Goal: Information Seeking & Learning: Learn about a topic

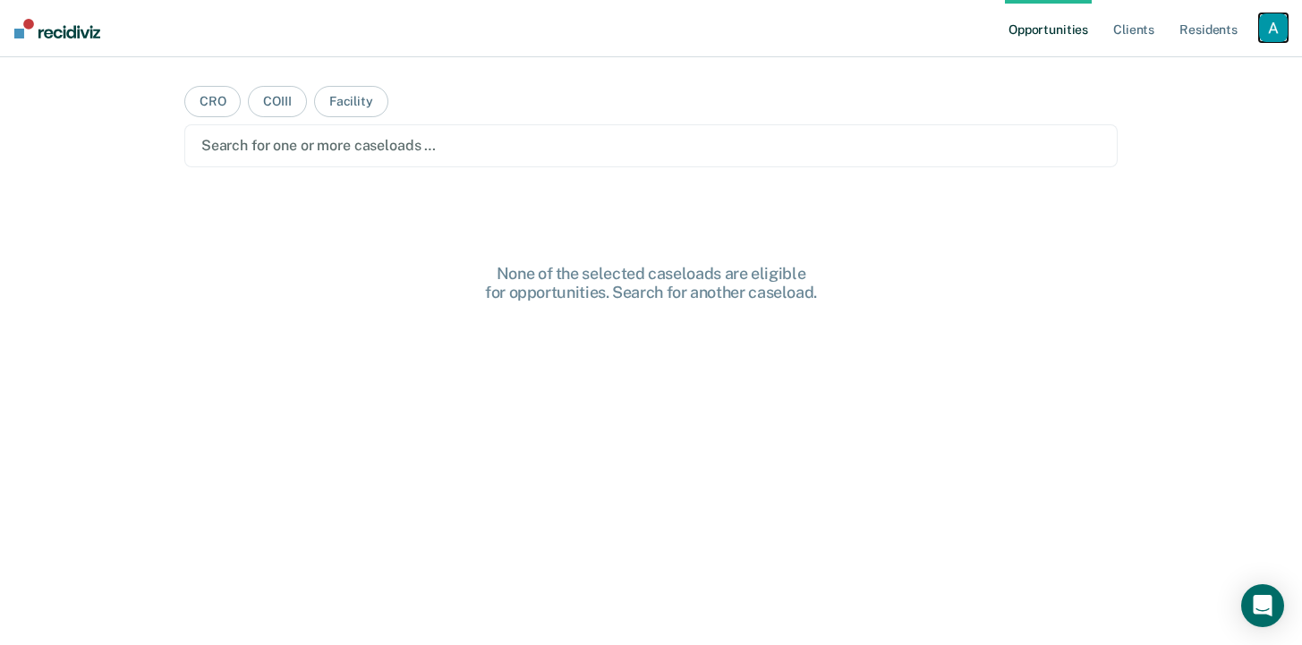
click at [1267, 30] on div "button" at bounding box center [1273, 27] width 29 height 29
click at [1167, 77] on link "Profile" at bounding box center [1201, 72] width 144 height 15
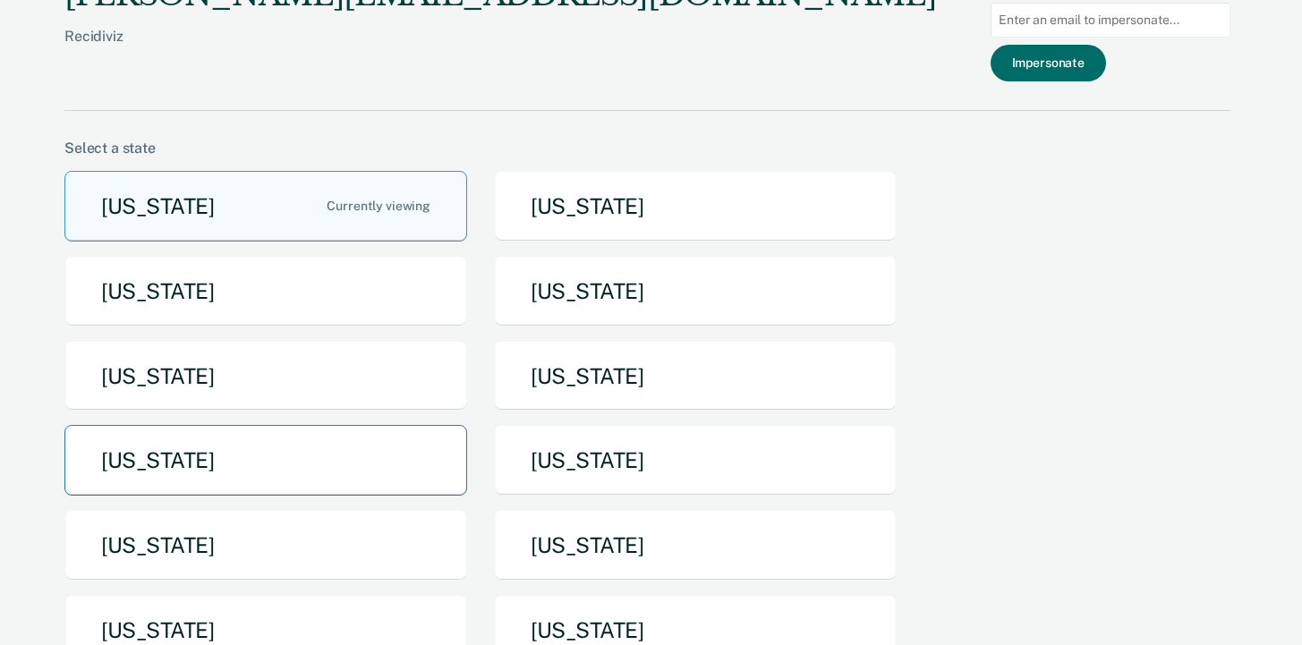
scroll to position [43, 0]
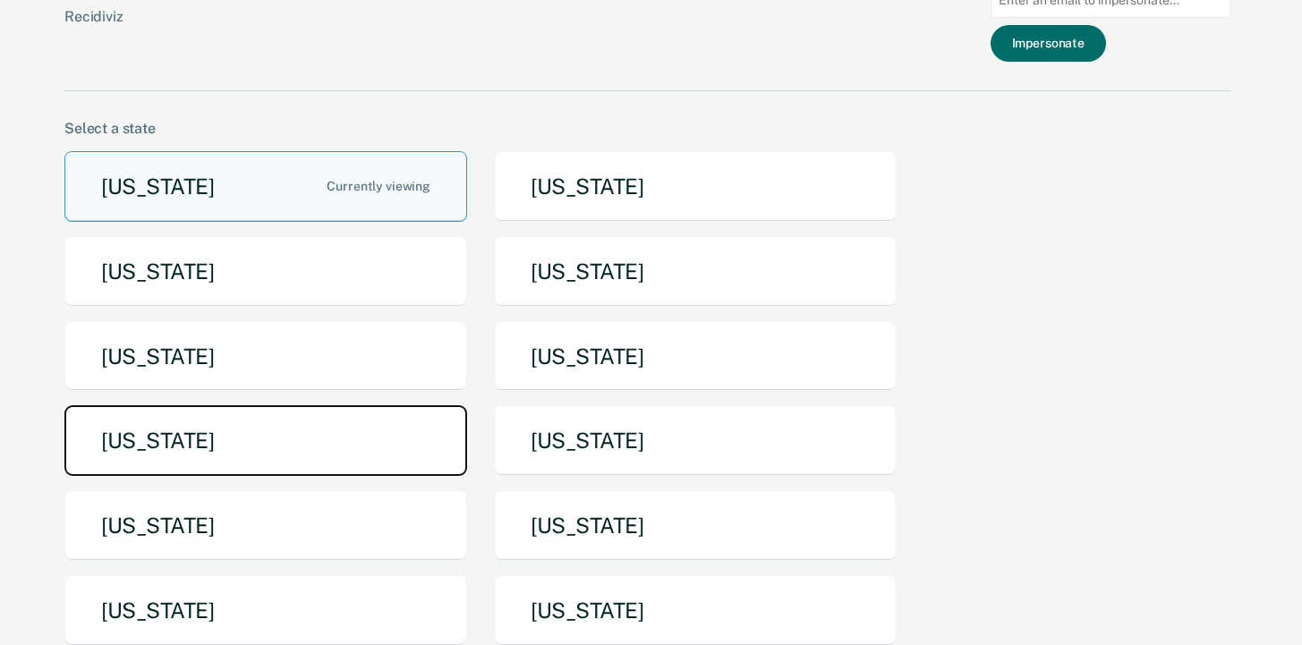
click at [104, 454] on button "[US_STATE]" at bounding box center [265, 440] width 403 height 71
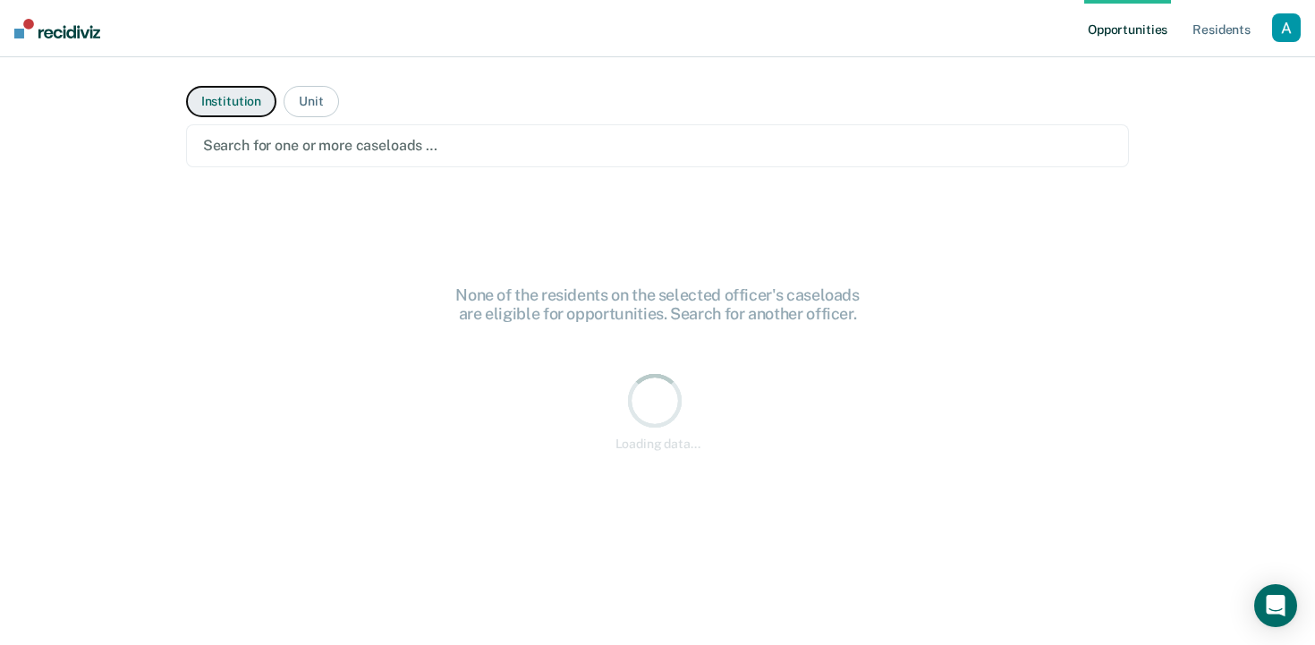
click at [247, 111] on button "Institution" at bounding box center [231, 101] width 90 height 31
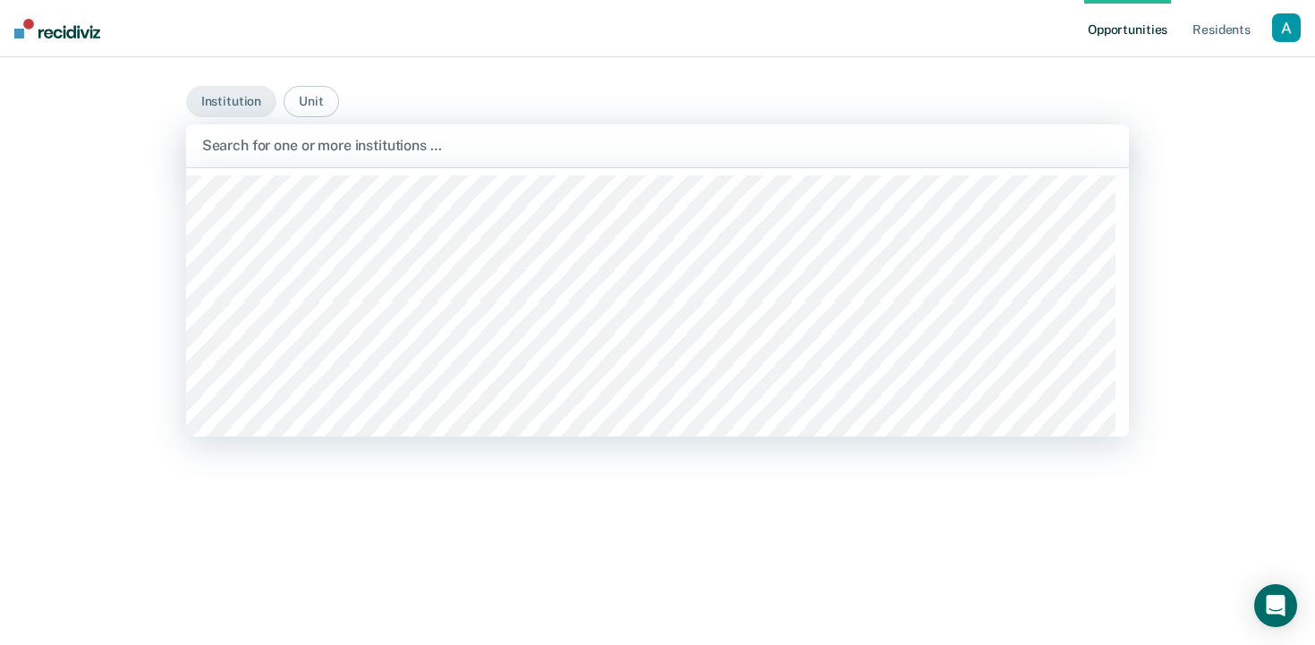
drag, startPoint x: 307, startPoint y: 150, endPoint x: 313, endPoint y: 142, distance: 10.2
click at [307, 150] on div at bounding box center [658, 145] width 912 height 21
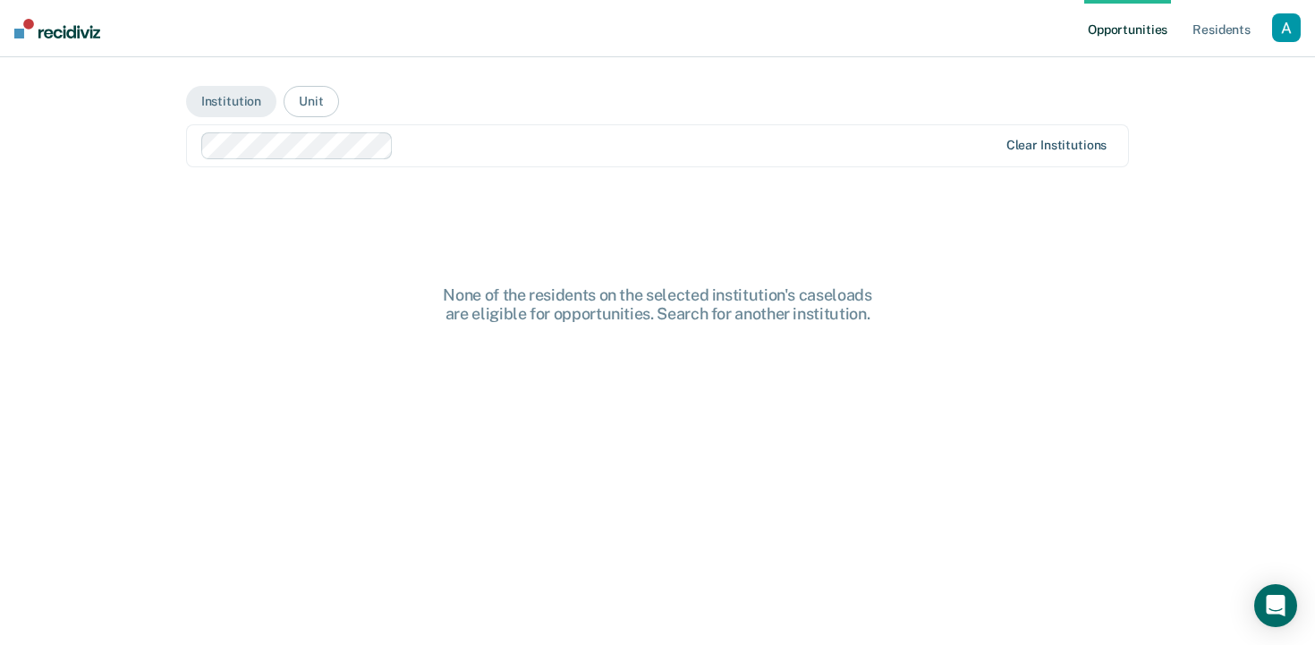
click at [1087, 154] on div "Clear institutions" at bounding box center [658, 145] width 944 height 43
click at [1091, 148] on div "Clear institutions" at bounding box center [1056, 145] width 101 height 15
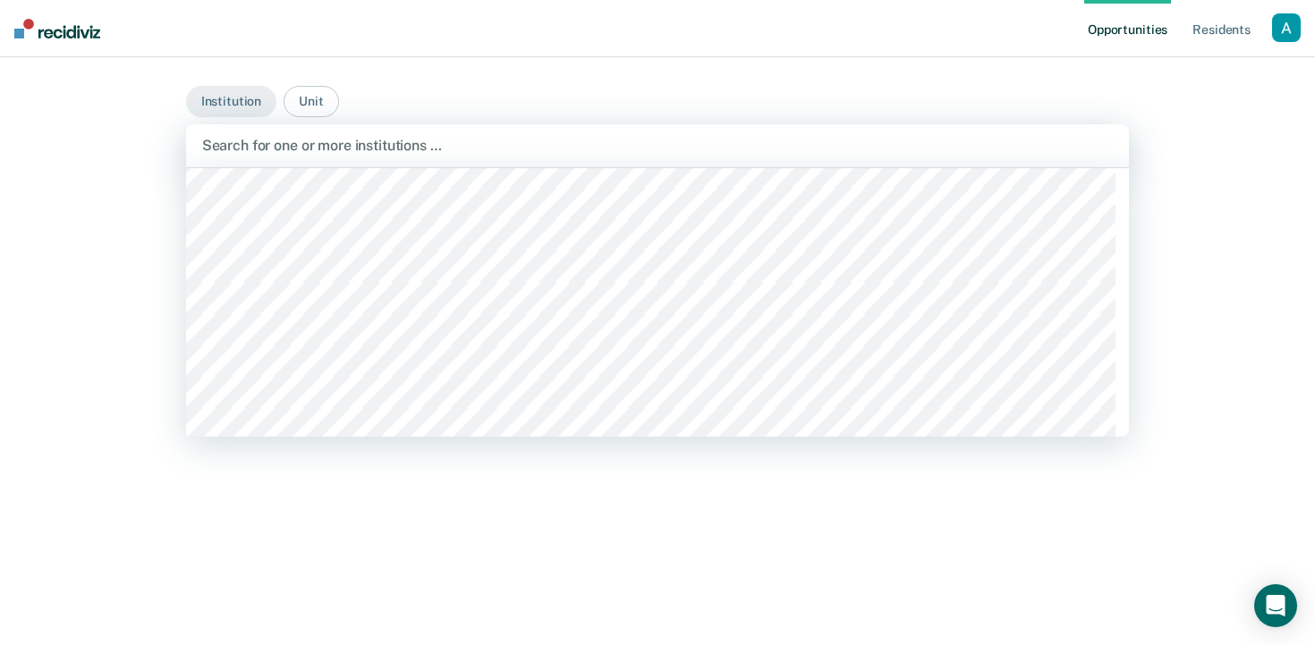
scroll to position [209, 0]
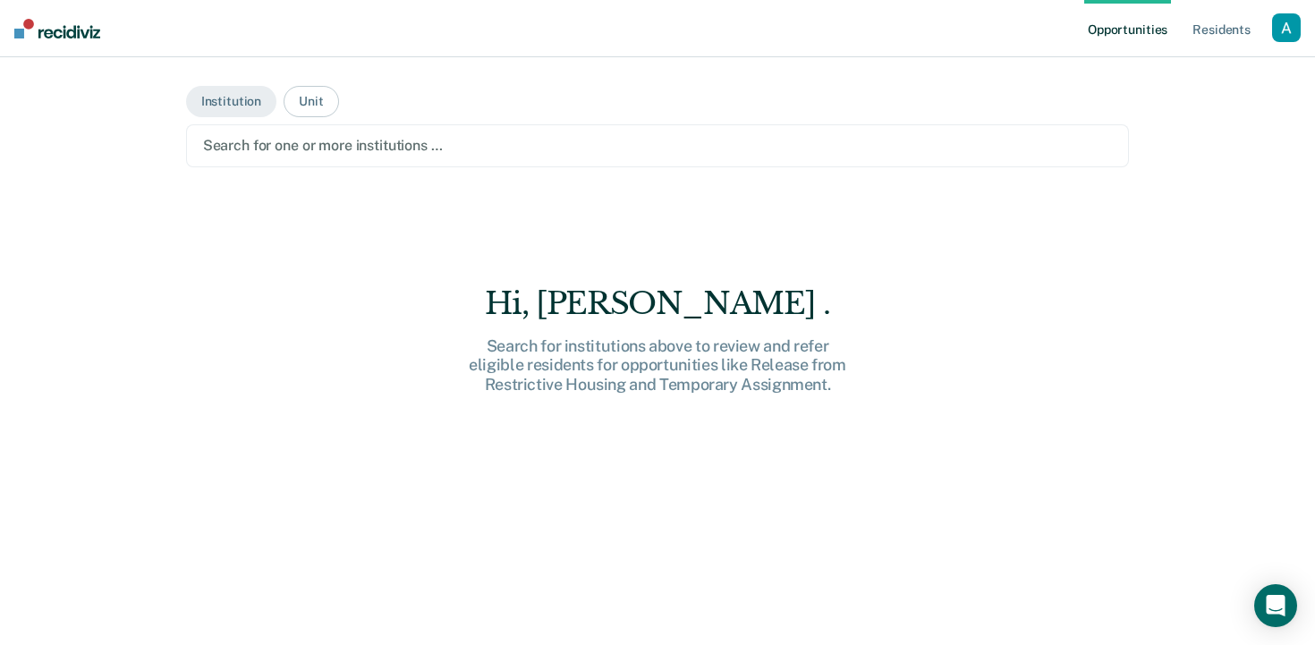
click at [444, 351] on div "Search for institutions above to review and refer eligible residents for opport…" at bounding box center [657, 365] width 573 height 58
click at [560, 76] on main "Institution Unit option Moberly Correctional Center, selected. Search for one o…" at bounding box center [658, 329] width 987 height 545
click at [1285, 32] on div "button" at bounding box center [1286, 27] width 29 height 29
click at [1294, 31] on div "button" at bounding box center [1286, 27] width 29 height 29
click at [293, 152] on div at bounding box center [658, 145] width 910 height 21
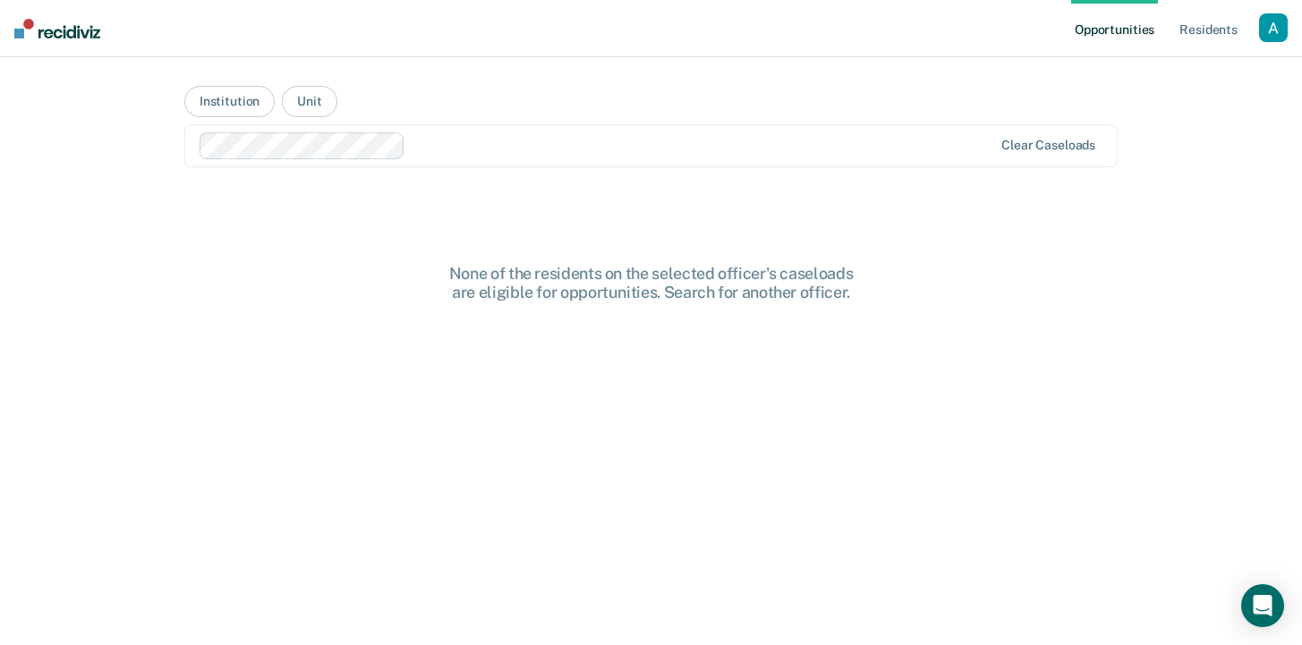
drag, startPoint x: 589, startPoint y: 259, endPoint x: 609, endPoint y: 199, distance: 63.4
click at [588, 259] on main "Institution Unit Clear caseloads None of the residents on the selected officer'…" at bounding box center [651, 329] width 976 height 545
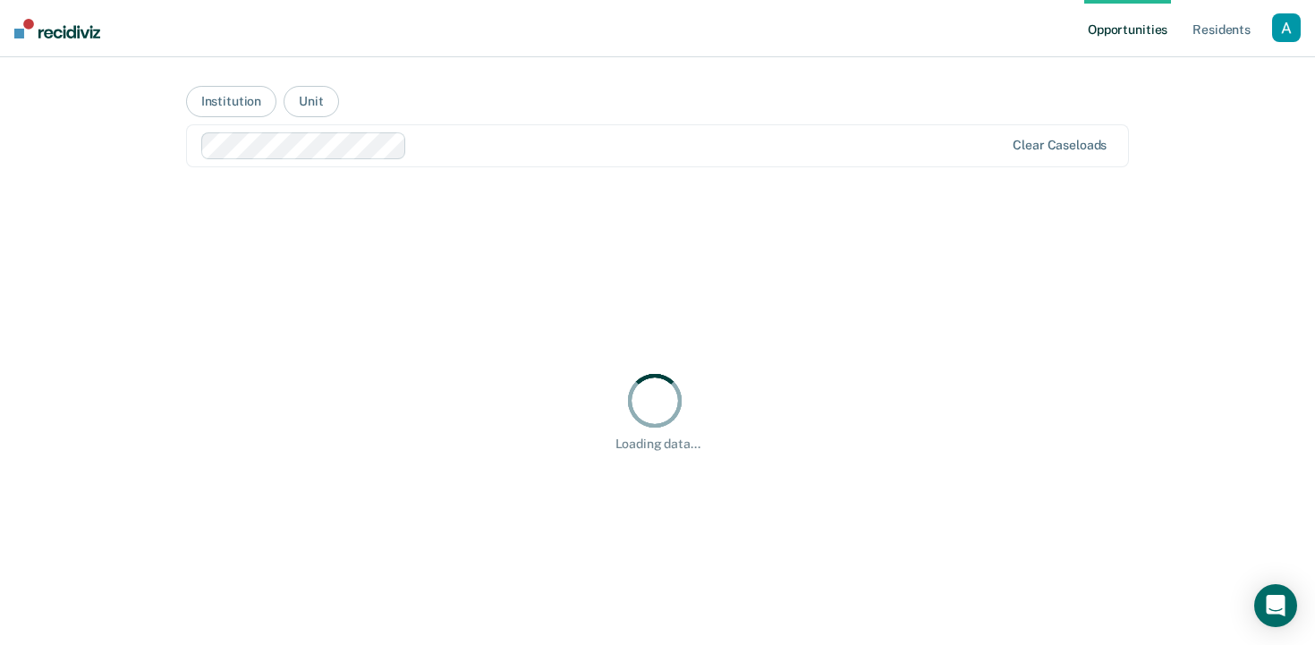
click at [703, 236] on div "Loading data..." at bounding box center [658, 411] width 944 height 445
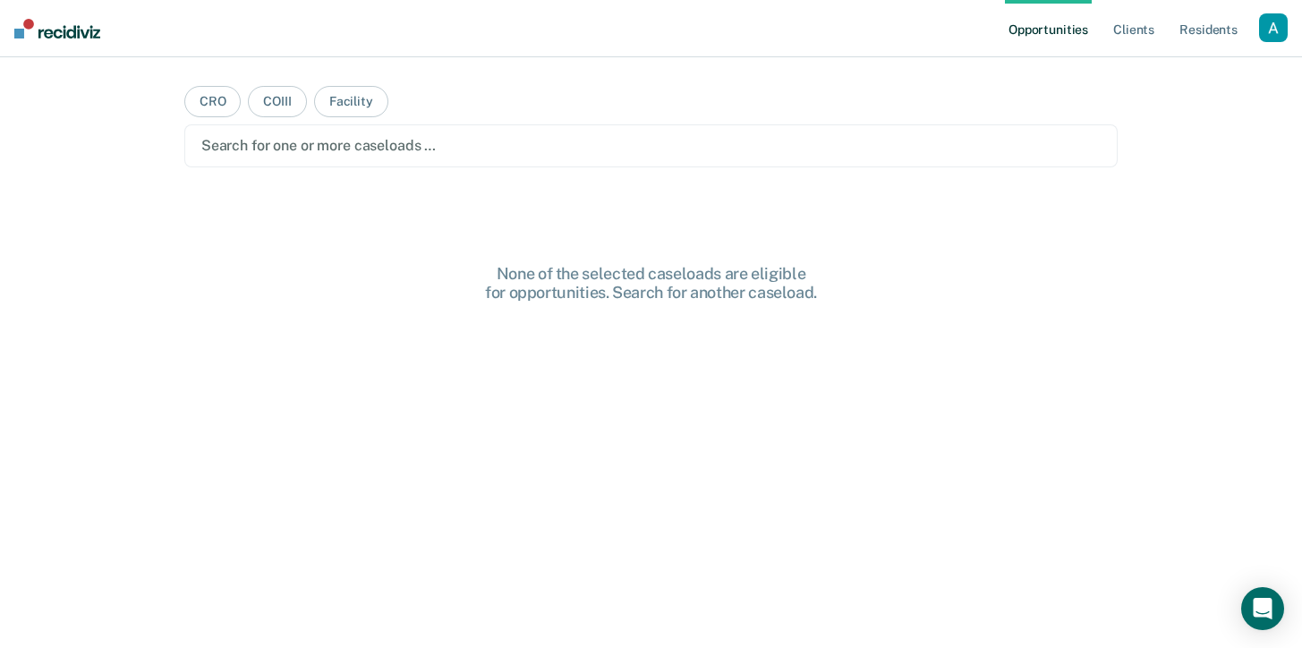
click at [659, 120] on main "CRO COIII Facility Search for one or more caseloads … None of the selected case…" at bounding box center [651, 330] width 976 height 547
click at [656, 138] on div at bounding box center [650, 145] width 899 height 21
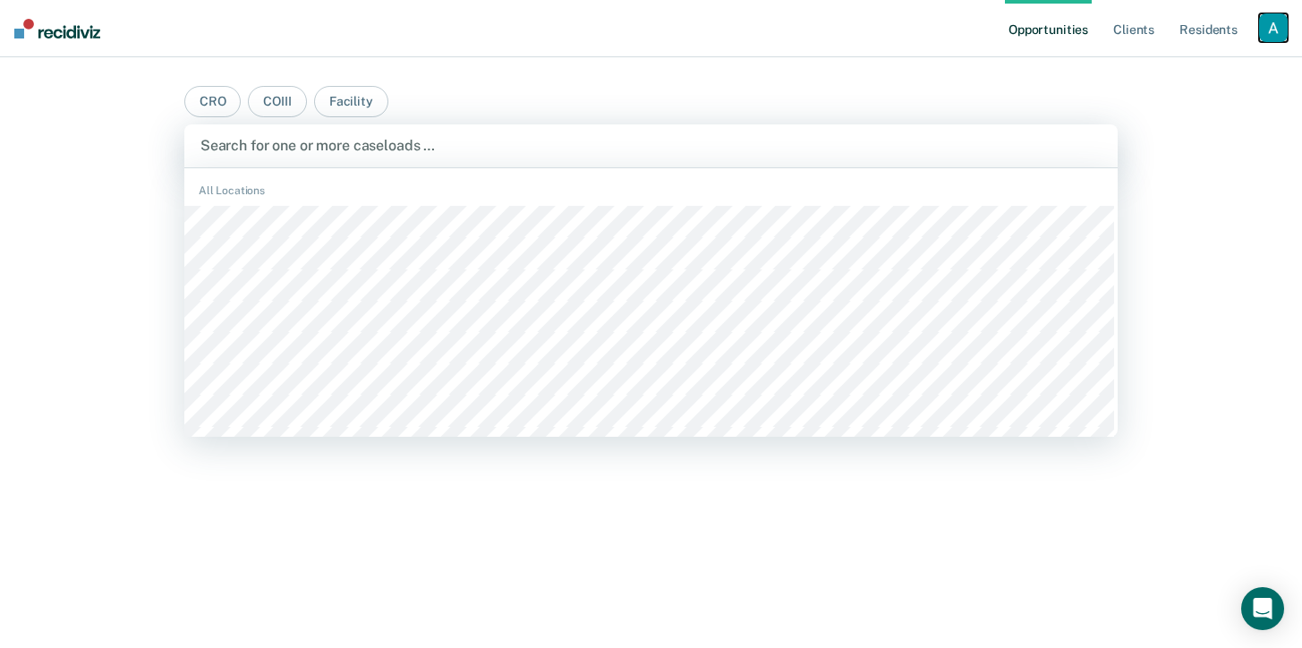
click at [1279, 30] on div "button" at bounding box center [1273, 27] width 29 height 29
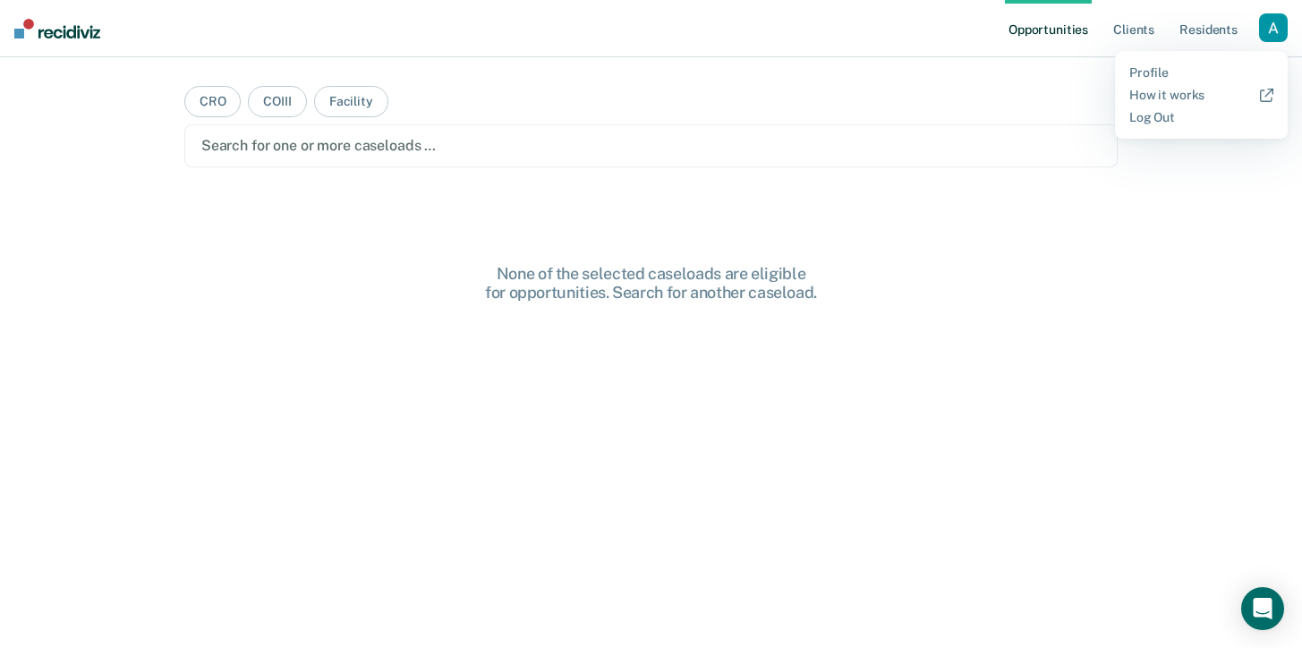
click at [1210, 60] on div "Profile How it works Log Out" at bounding box center [1201, 95] width 173 height 88
click at [1204, 68] on link "Profile" at bounding box center [1201, 72] width 144 height 15
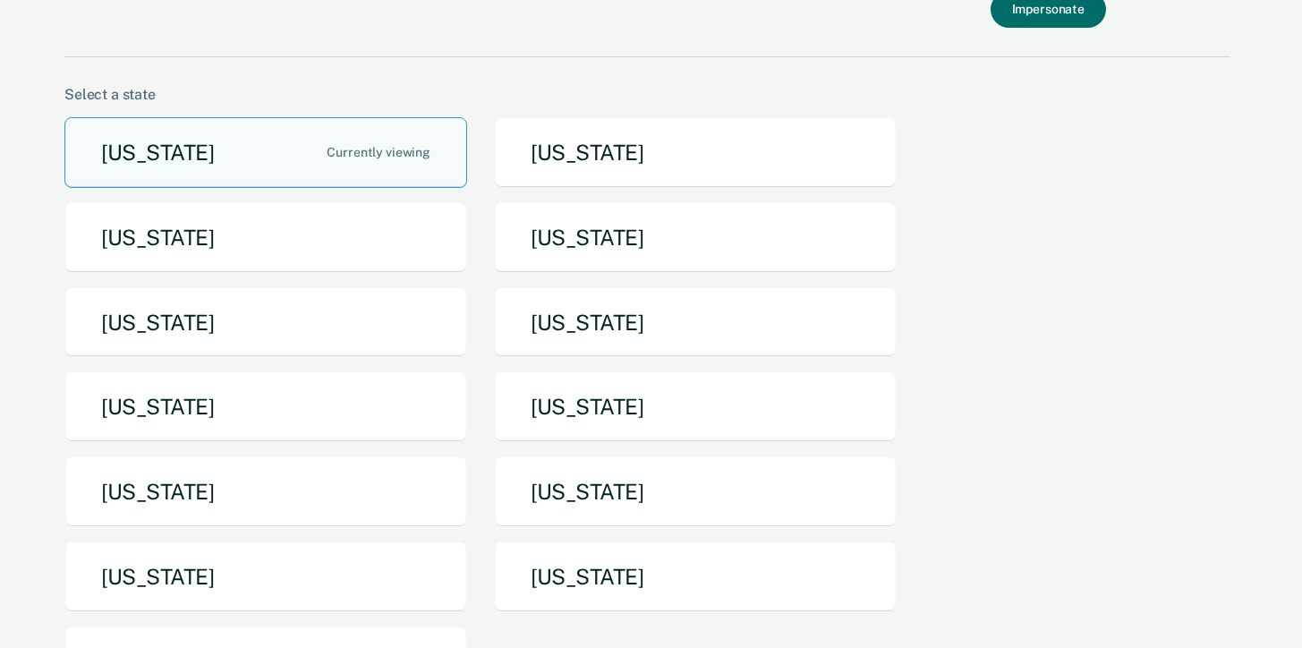
scroll to position [115, 0]
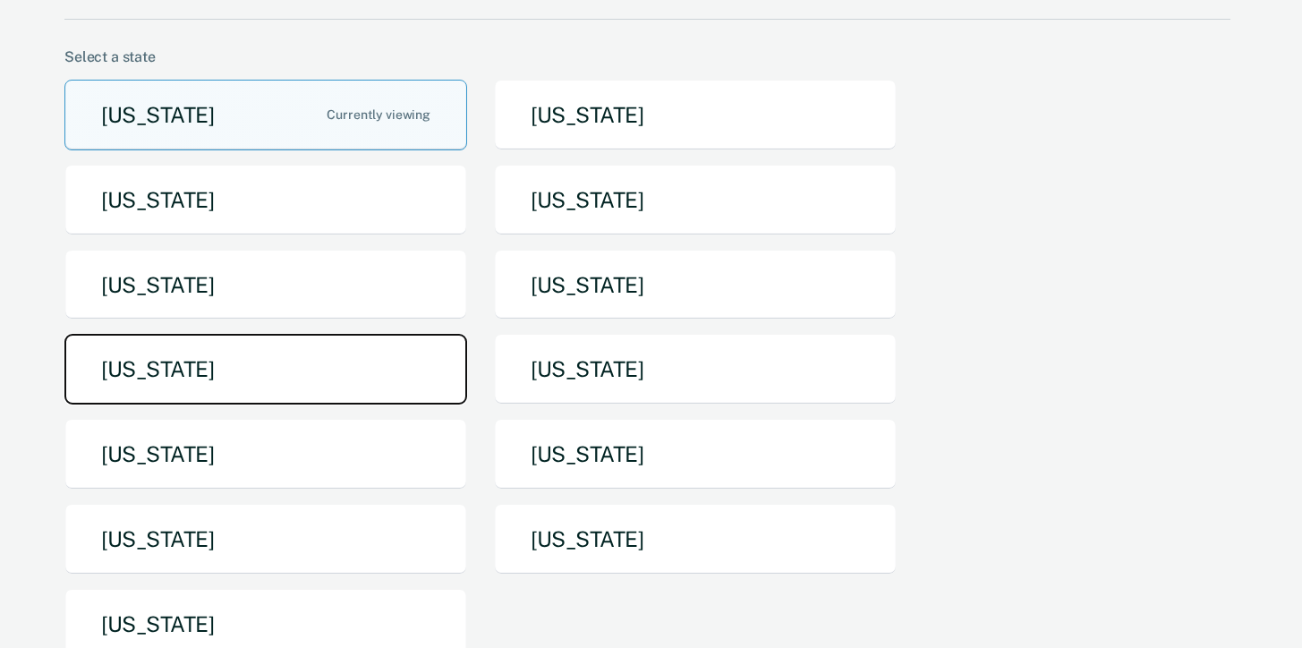
click at [311, 357] on button "Missouri" at bounding box center [265, 369] width 403 height 71
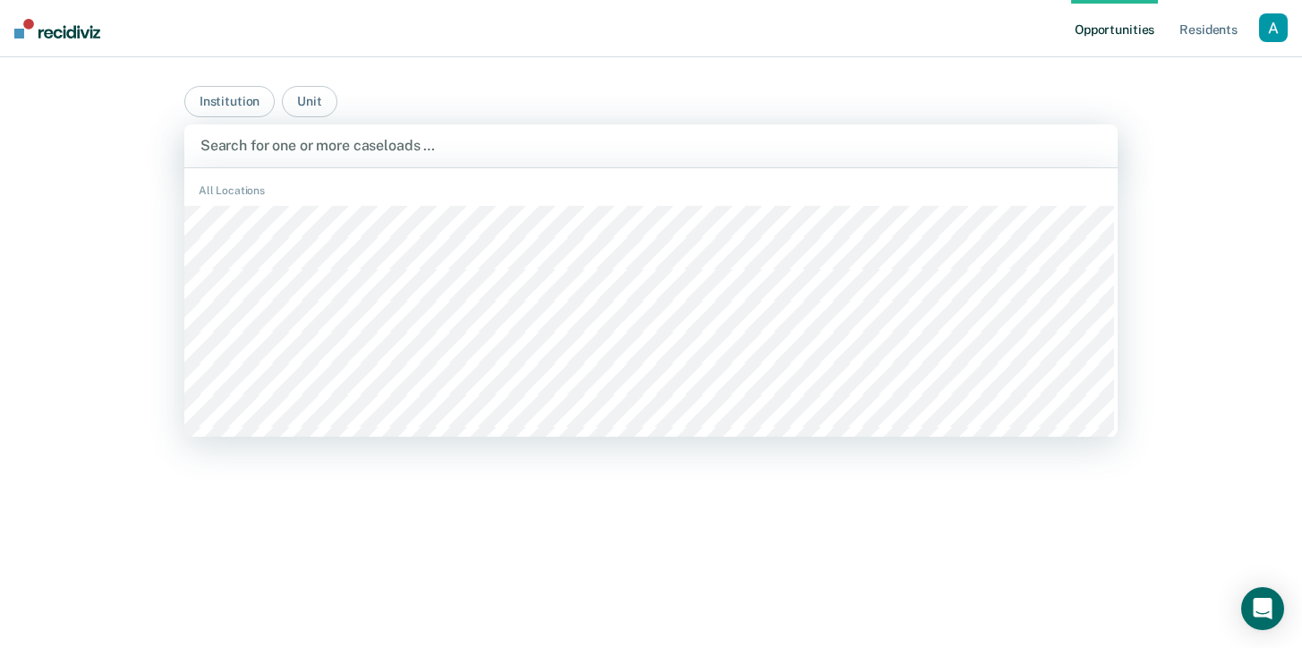
drag, startPoint x: 449, startPoint y: 145, endPoint x: 344, endPoint y: 135, distance: 105.1
click at [447, 145] on div at bounding box center [650, 145] width 901 height 21
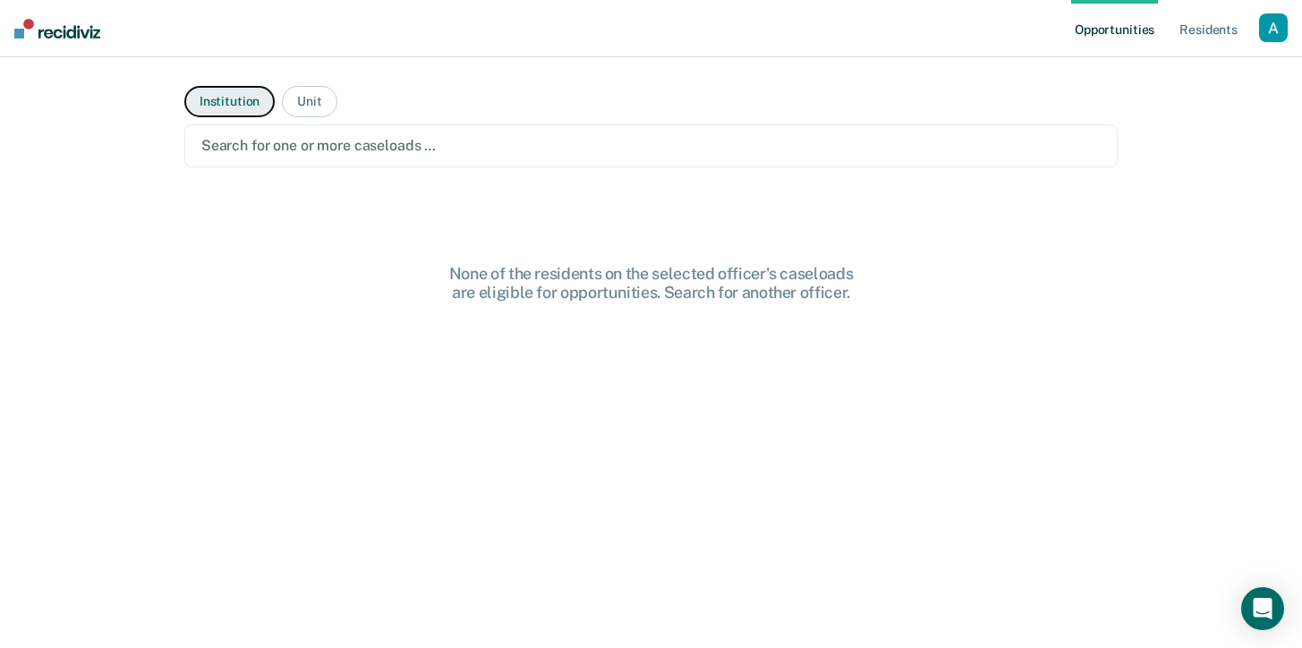
click at [248, 107] on button "Institution" at bounding box center [229, 101] width 90 height 31
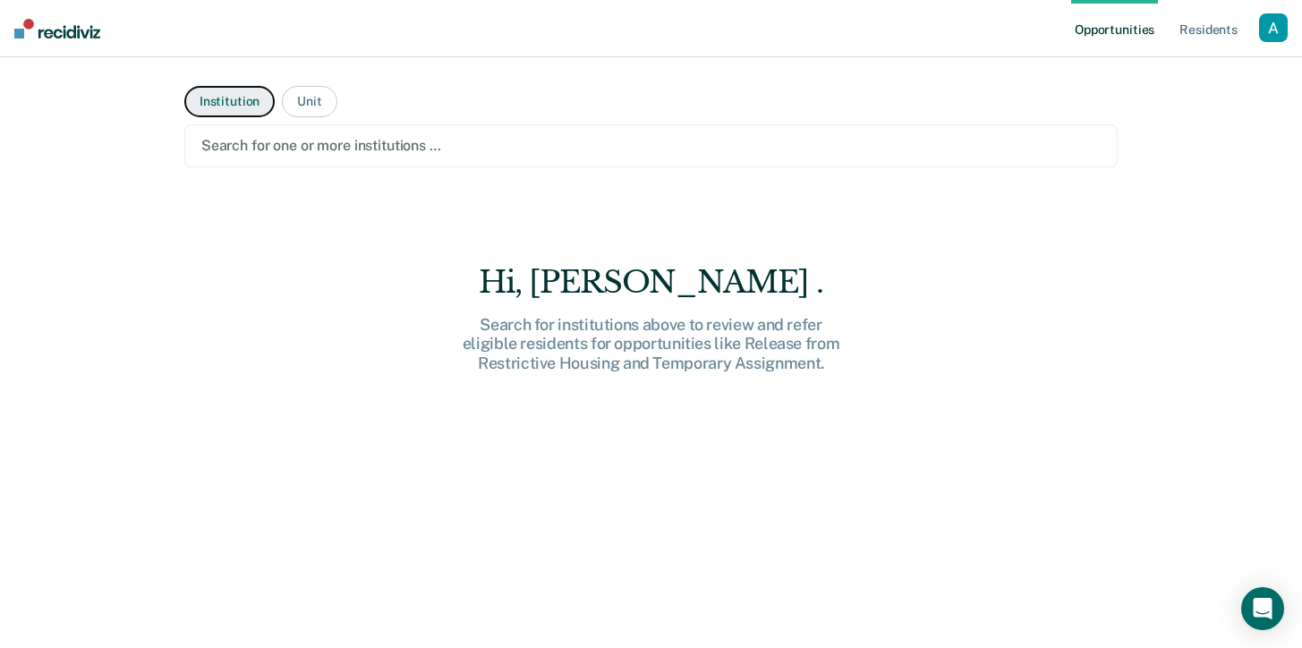
click at [222, 115] on button "Institution" at bounding box center [229, 101] width 90 height 31
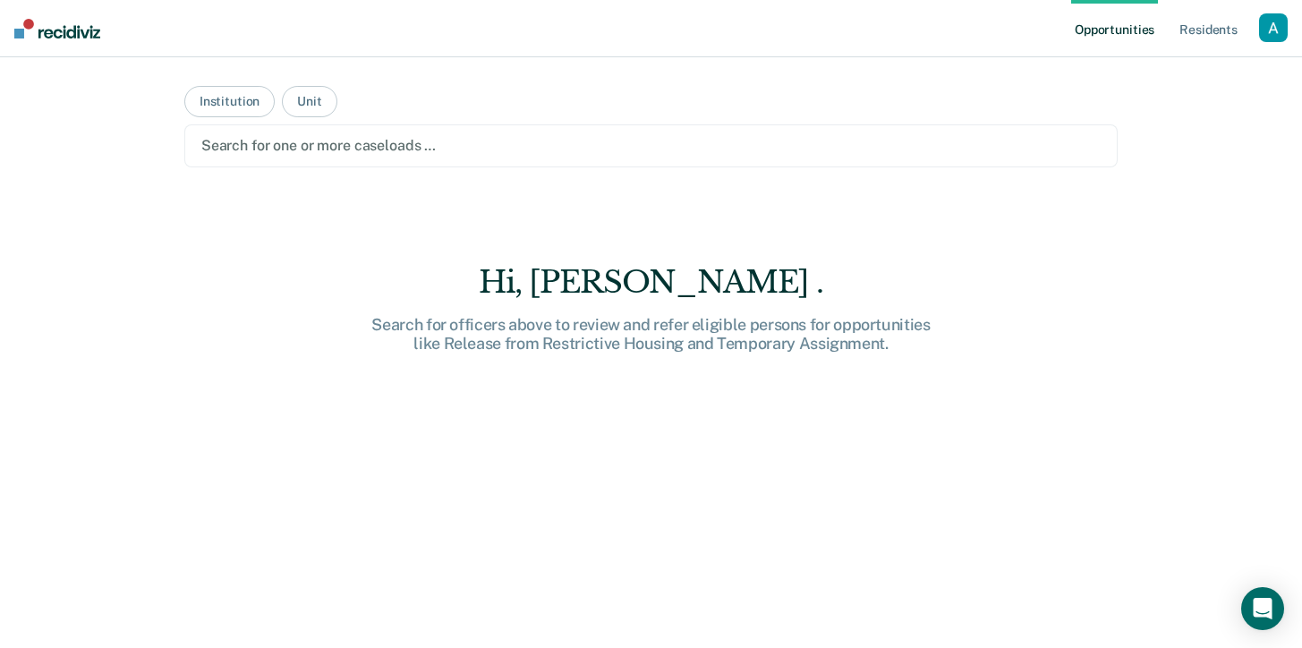
click at [277, 148] on div at bounding box center [650, 145] width 899 height 21
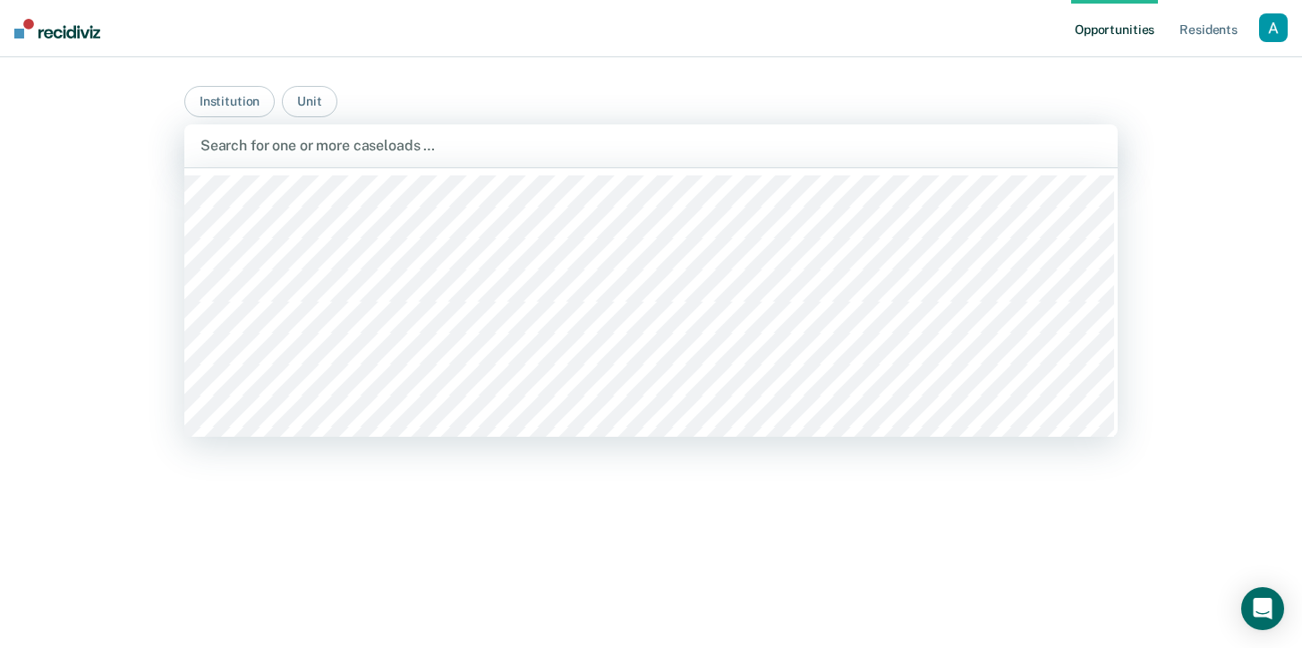
click at [445, 132] on div "Search for one or more caseloads …" at bounding box center [650, 145] width 933 height 43
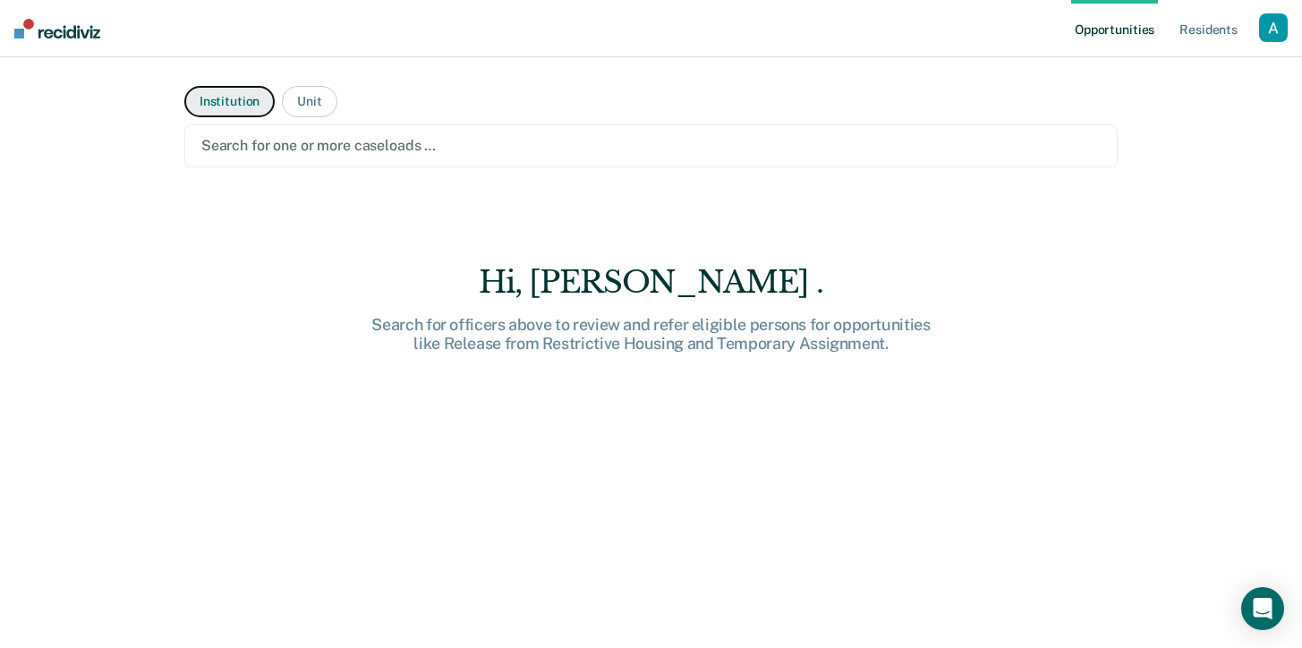
click at [233, 104] on button "Institution" at bounding box center [229, 101] width 90 height 31
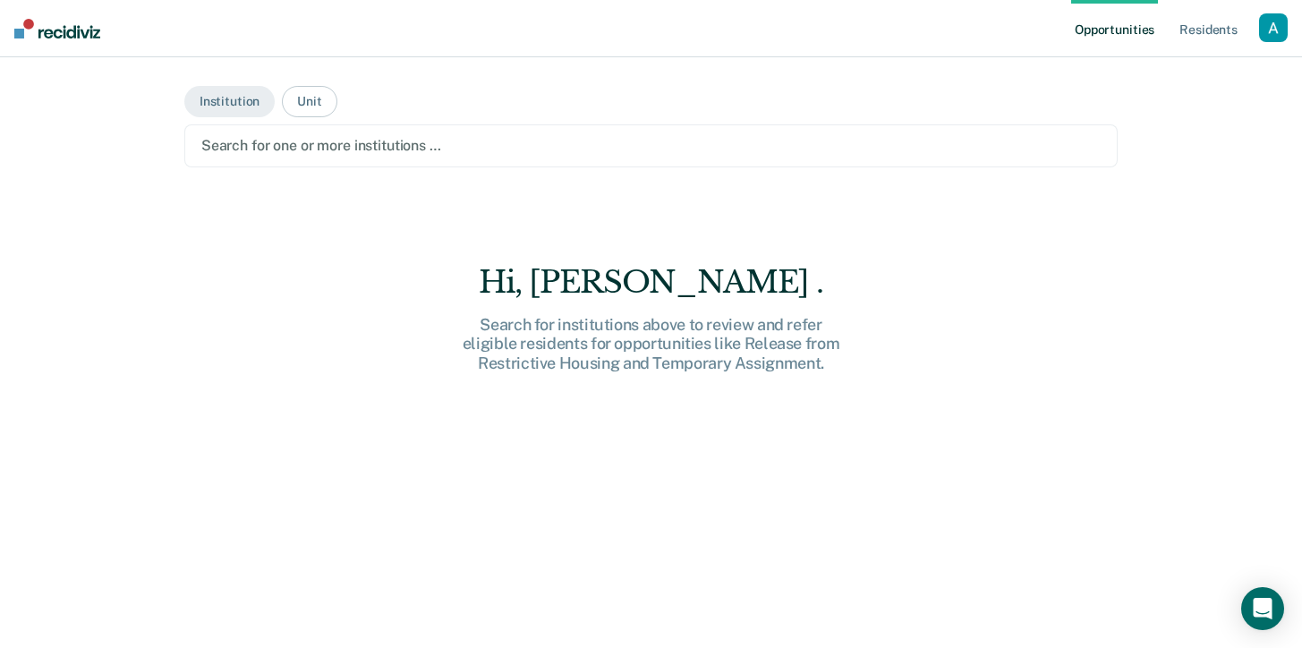
click at [356, 144] on div at bounding box center [650, 145] width 899 height 21
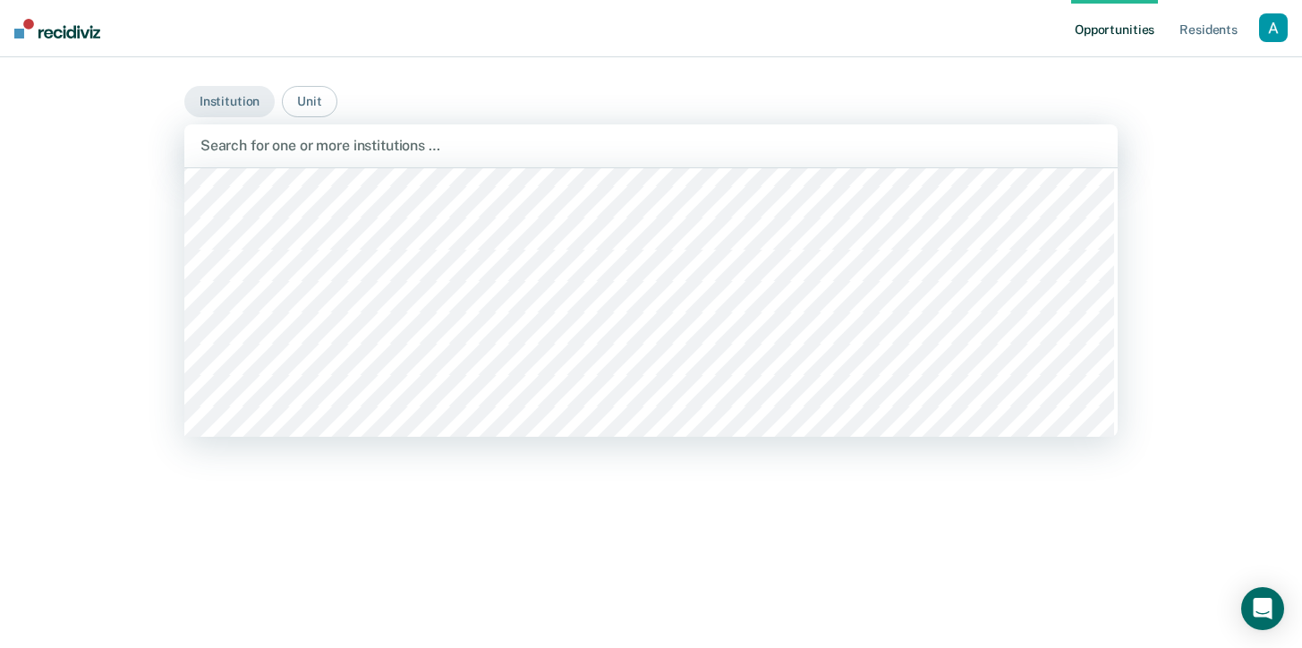
scroll to position [191, 0]
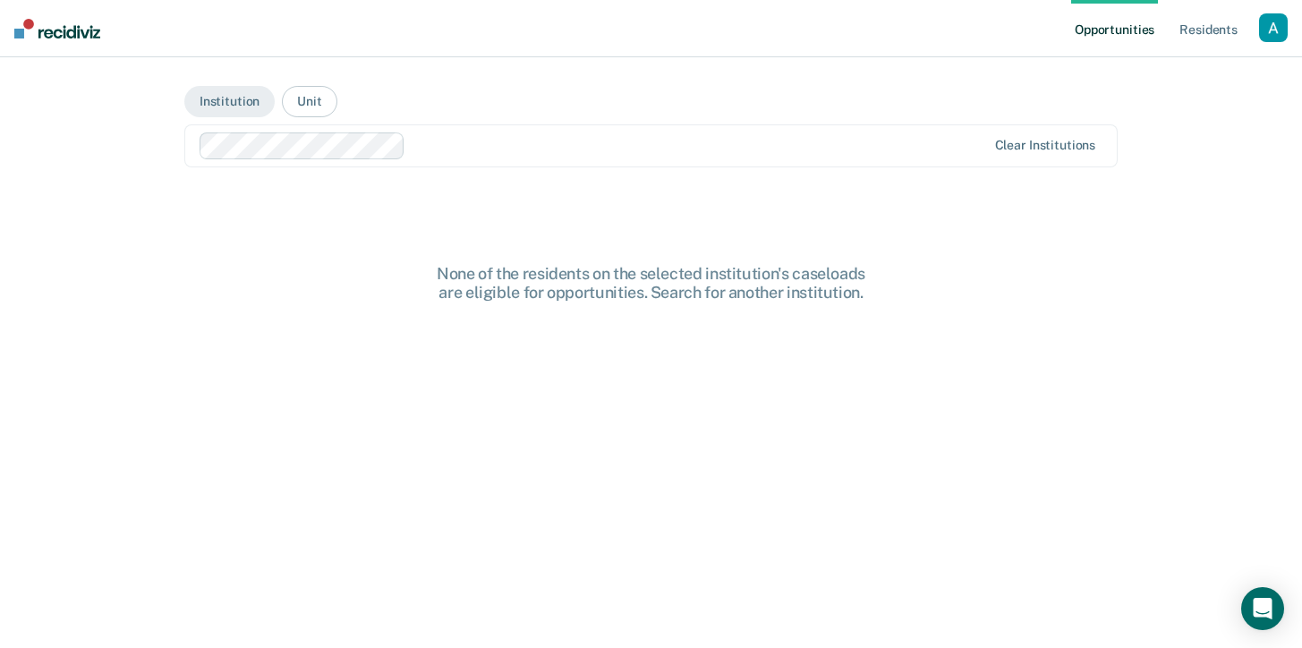
click at [515, 316] on div "None of the residents on the selected institution's caseloads are eligible for …" at bounding box center [650, 487] width 933 height 447
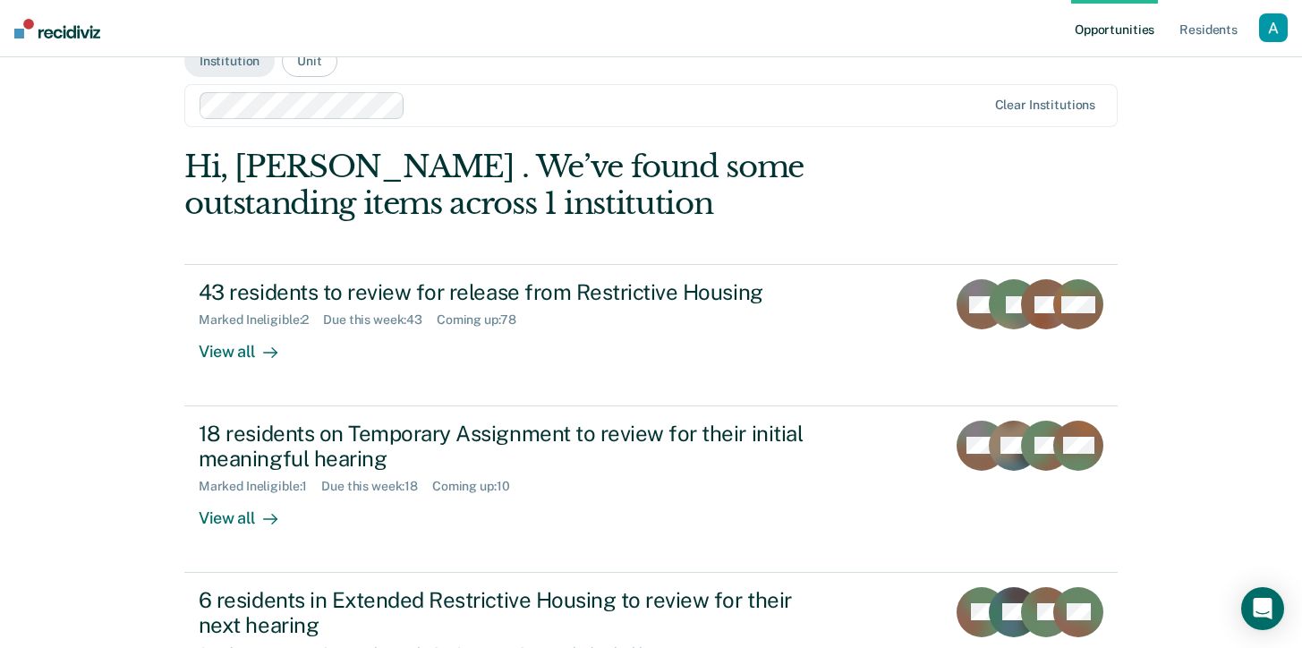
scroll to position [0, 0]
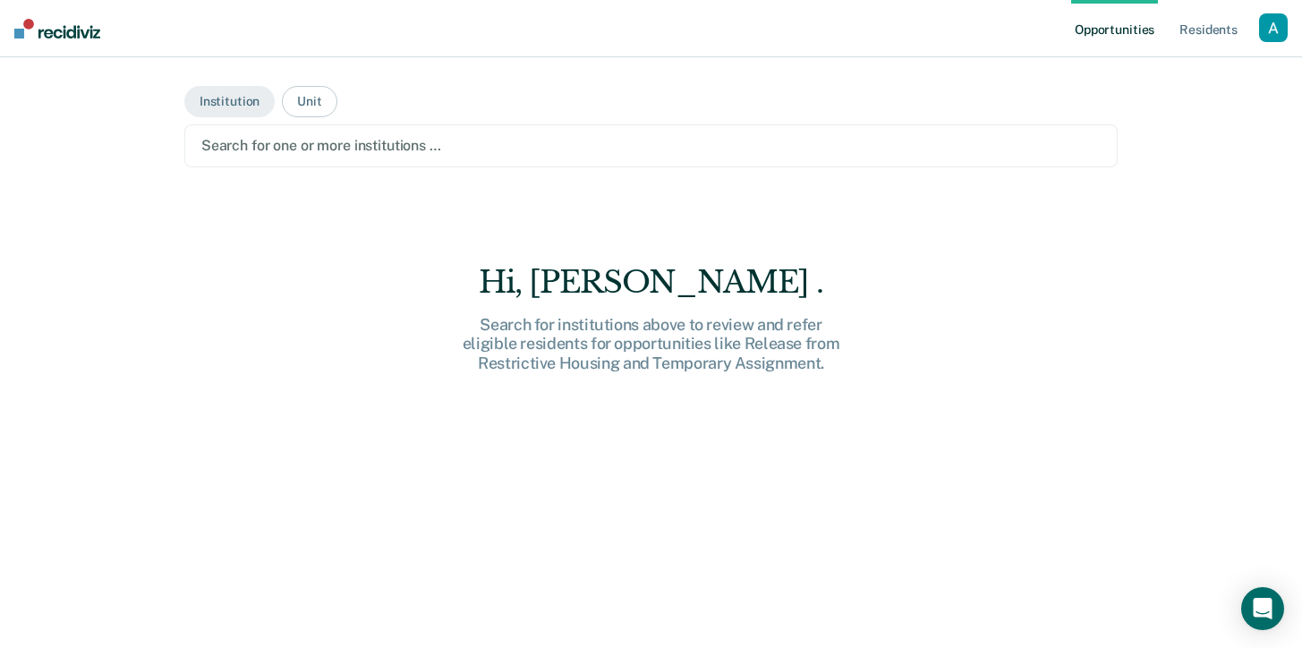
click at [441, 143] on div at bounding box center [650, 145] width 899 height 21
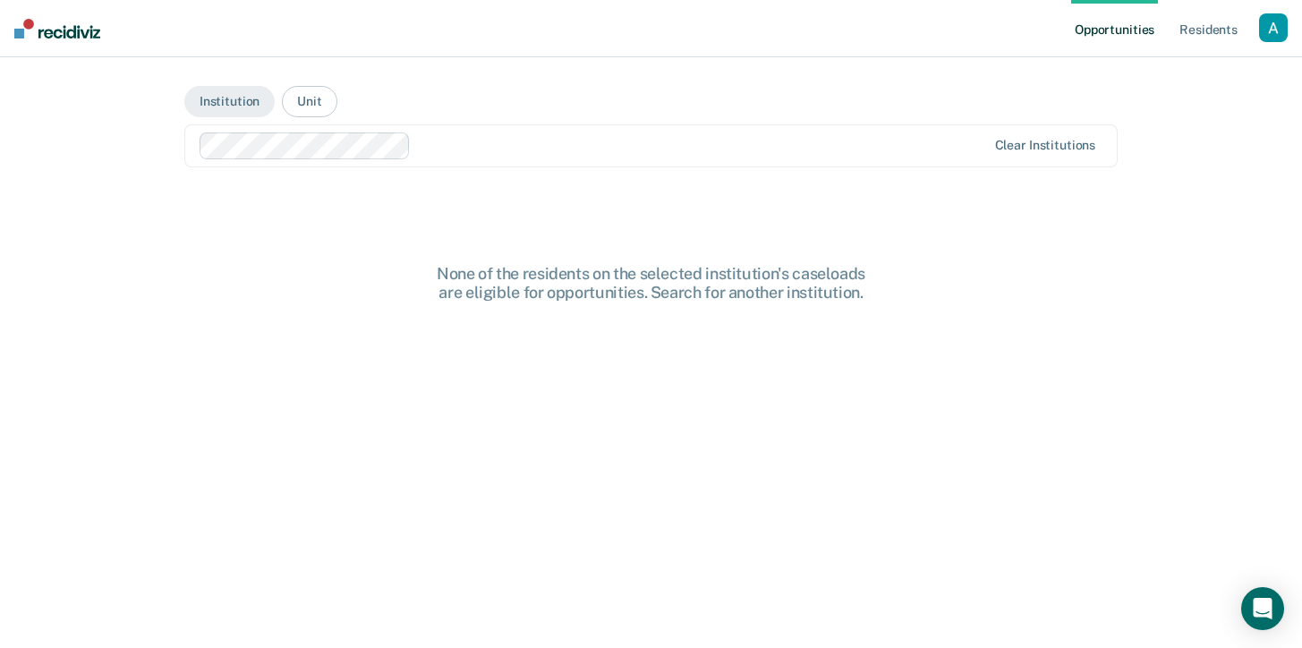
click at [434, 369] on div "None of the residents on the selected institution's caseloads are eligible for …" at bounding box center [650, 487] width 933 height 447
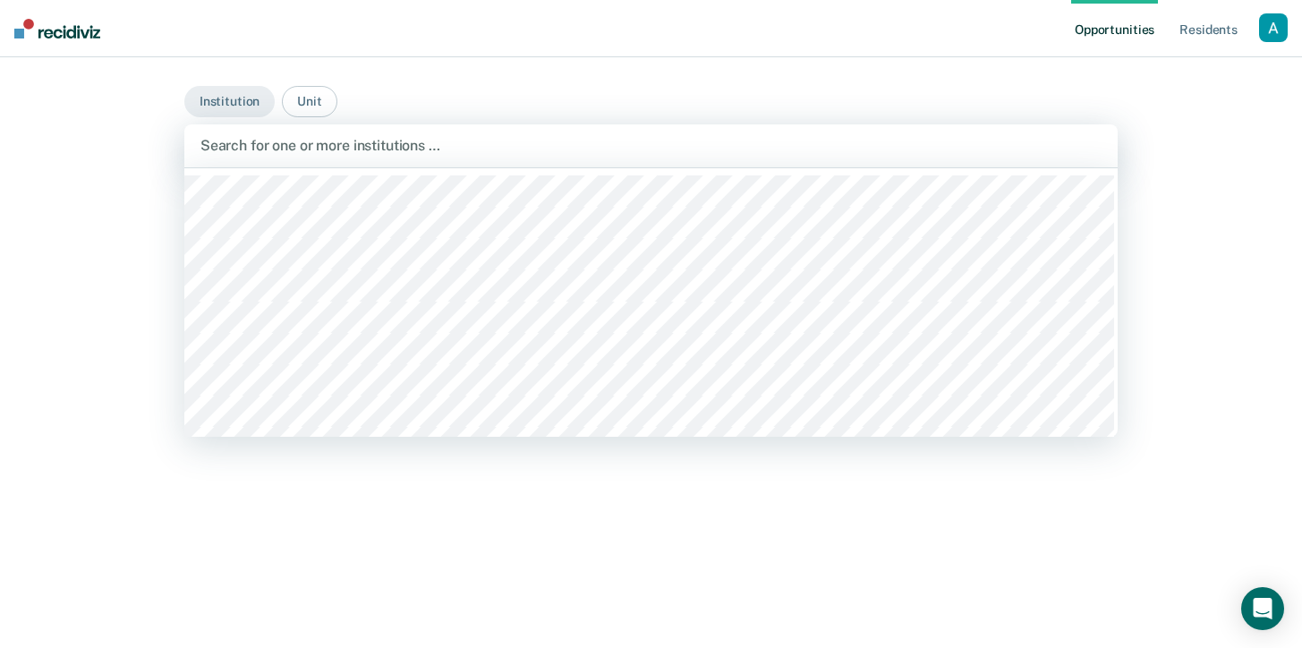
click at [390, 148] on div at bounding box center [650, 145] width 901 height 21
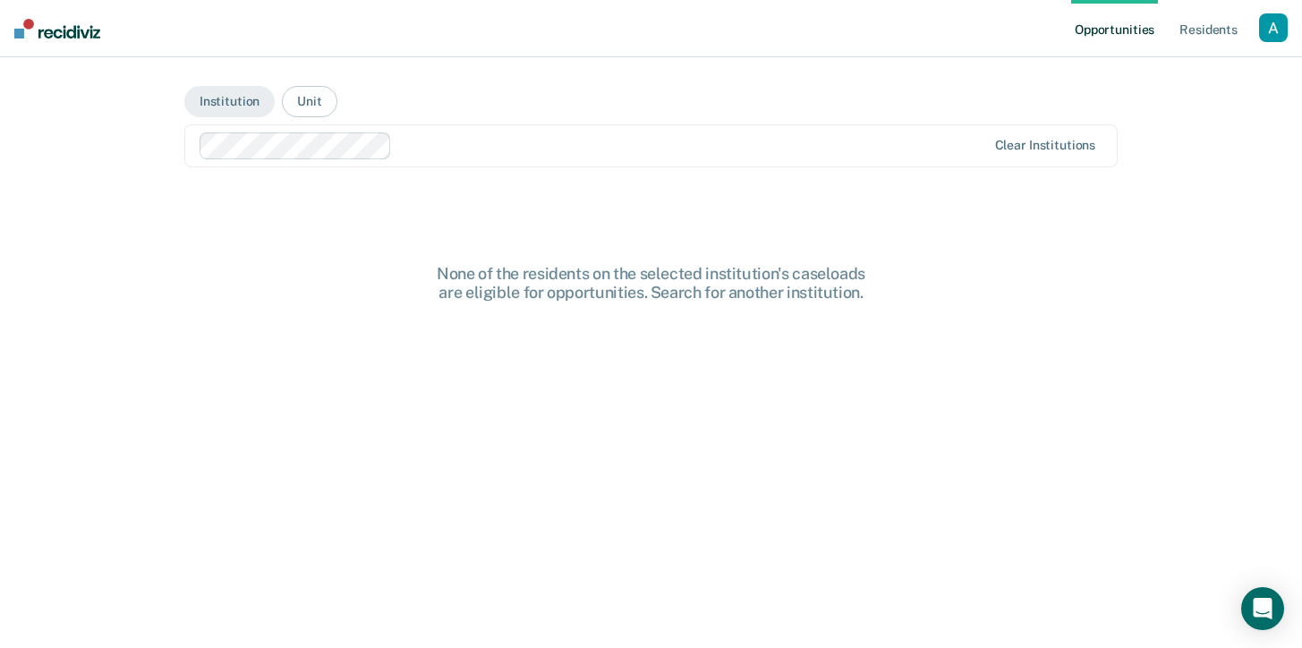
click at [277, 445] on div "None of the residents on the selected institution's caseloads are eligible for …" at bounding box center [650, 487] width 933 height 447
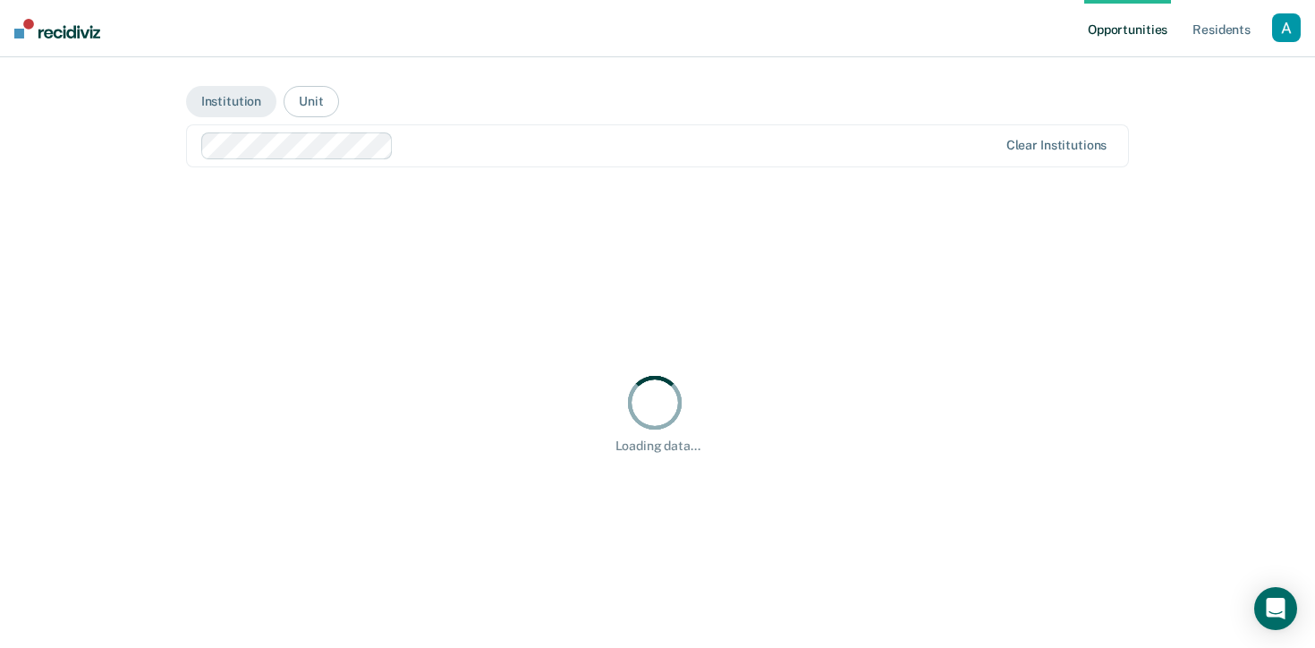
click at [461, 345] on div "Loading data..." at bounding box center [658, 412] width 944 height 447
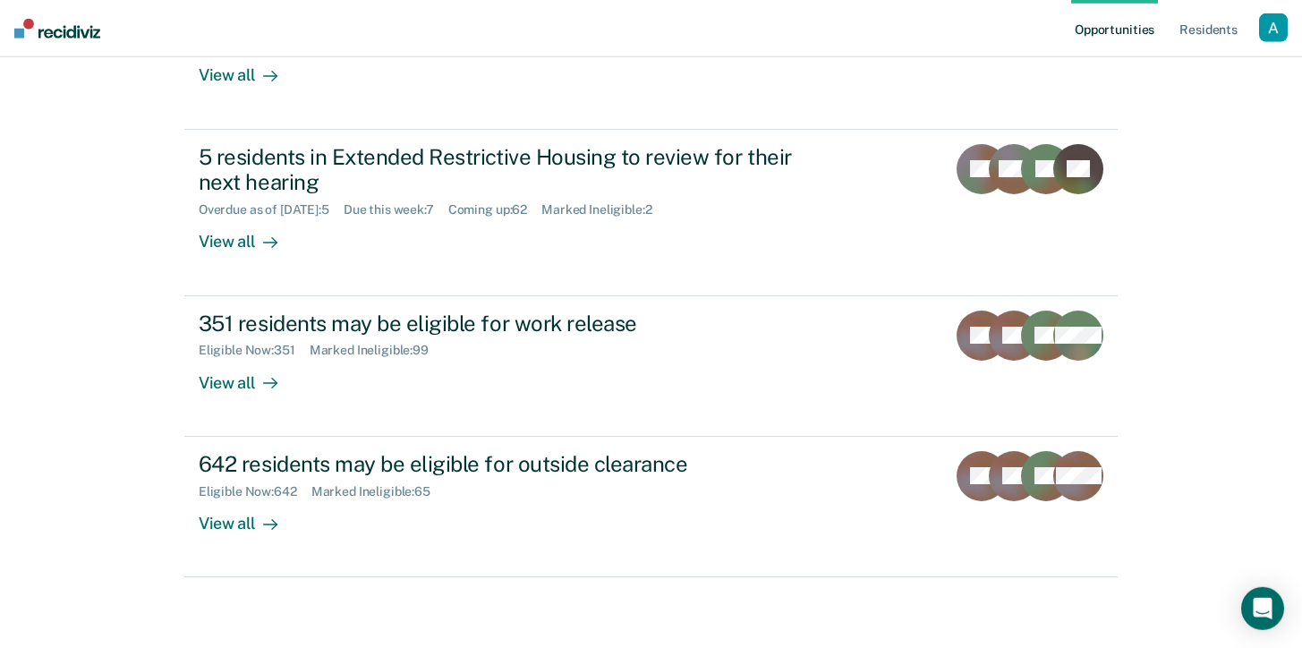
scroll to position [484, 0]
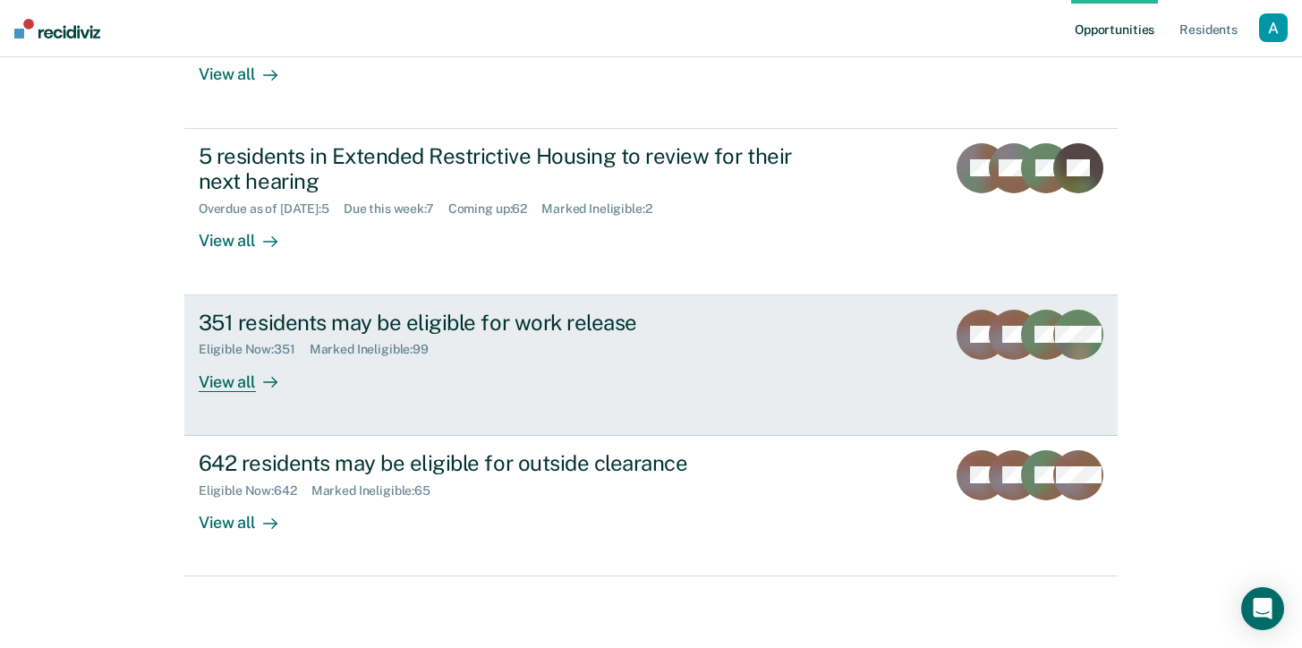
click at [242, 384] on div "View all" at bounding box center [249, 374] width 100 height 35
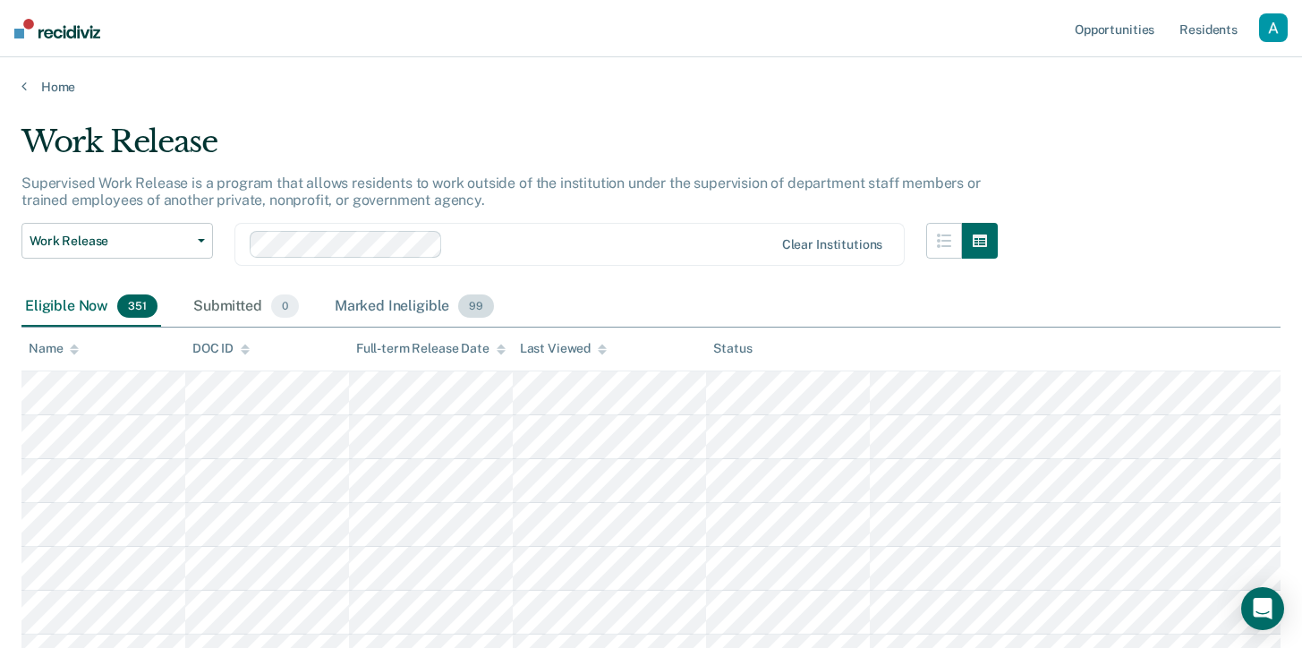
click at [412, 295] on div "Marked Ineligible 99" at bounding box center [414, 306] width 166 height 39
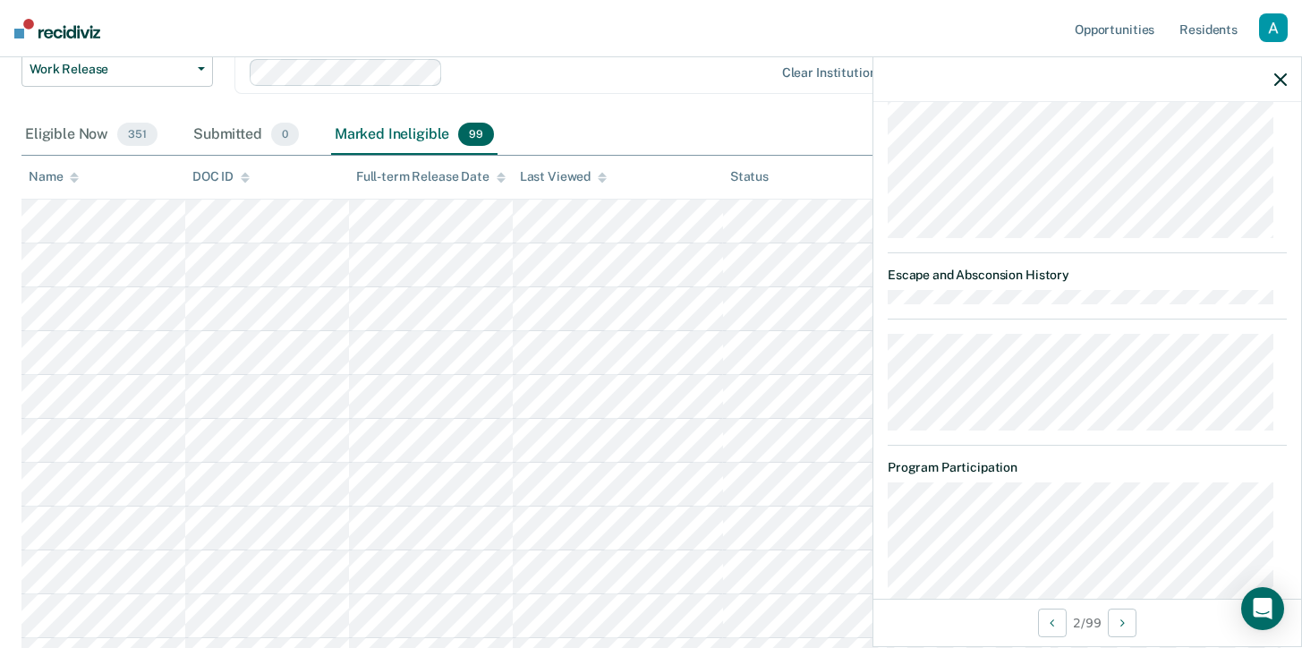
scroll to position [1421, 0]
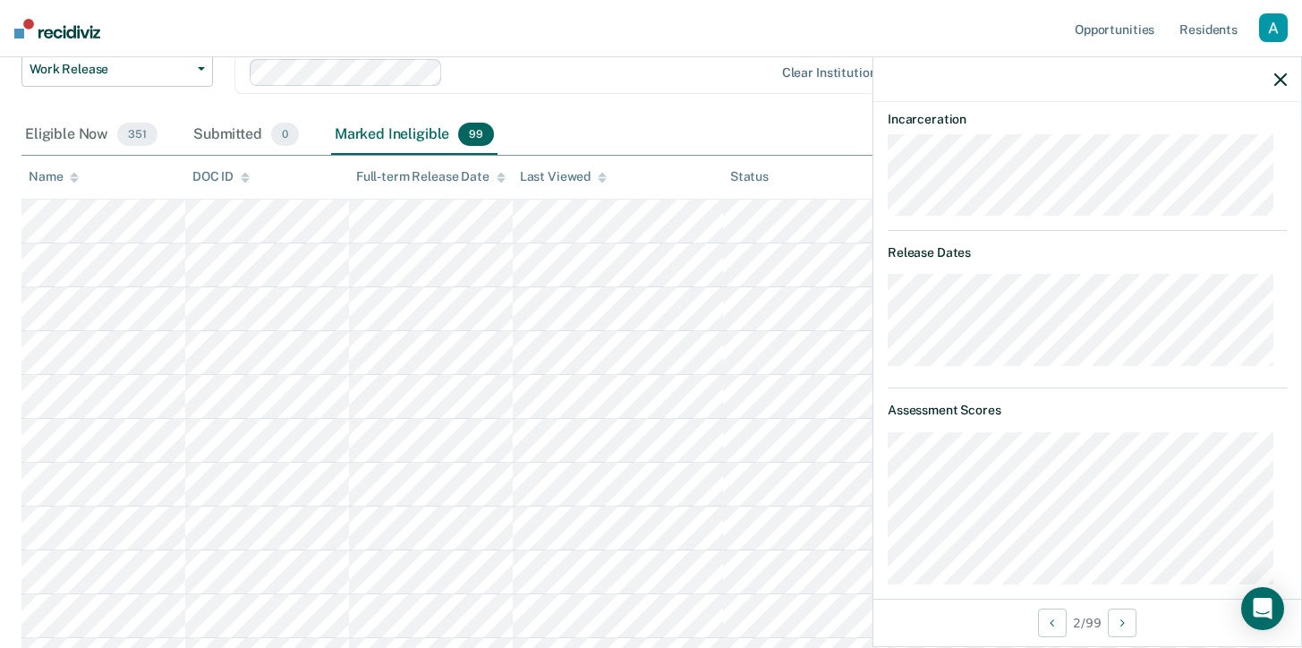
click at [1146, 390] on article "HB Work Release Currently ineligible Validated by data from MOCIS and OP-II Men…" at bounding box center [1086, 580] width 399 height 2469
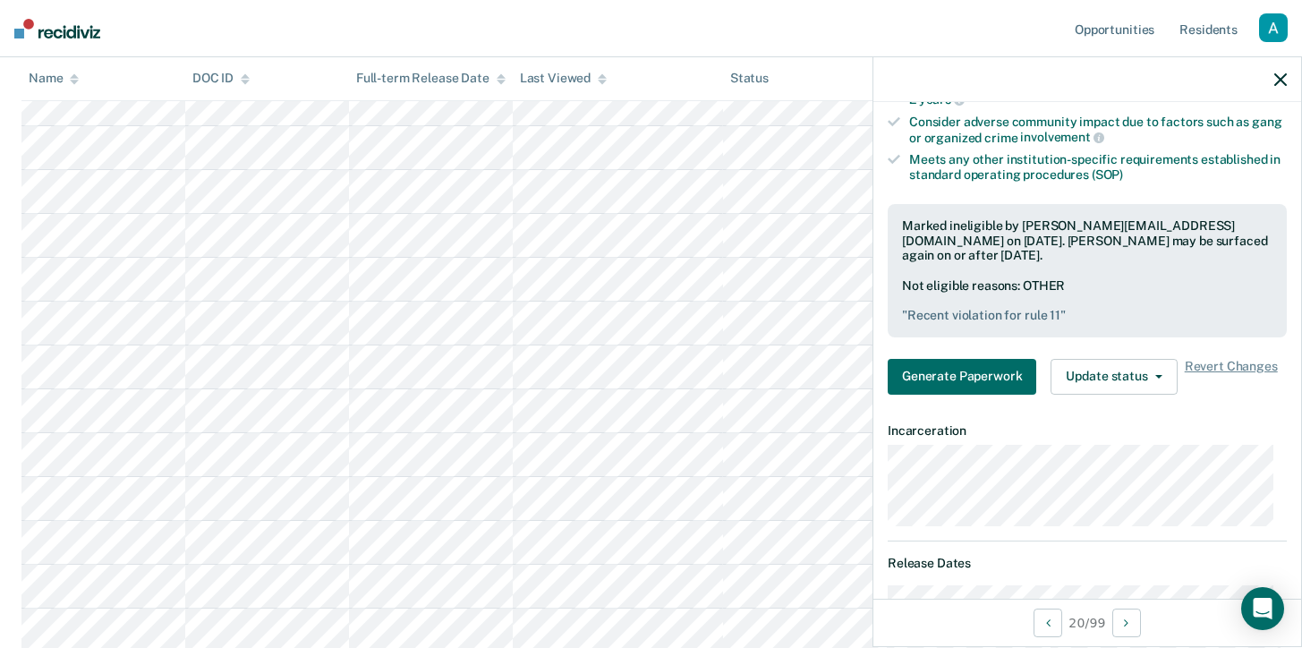
scroll to position [502, 0]
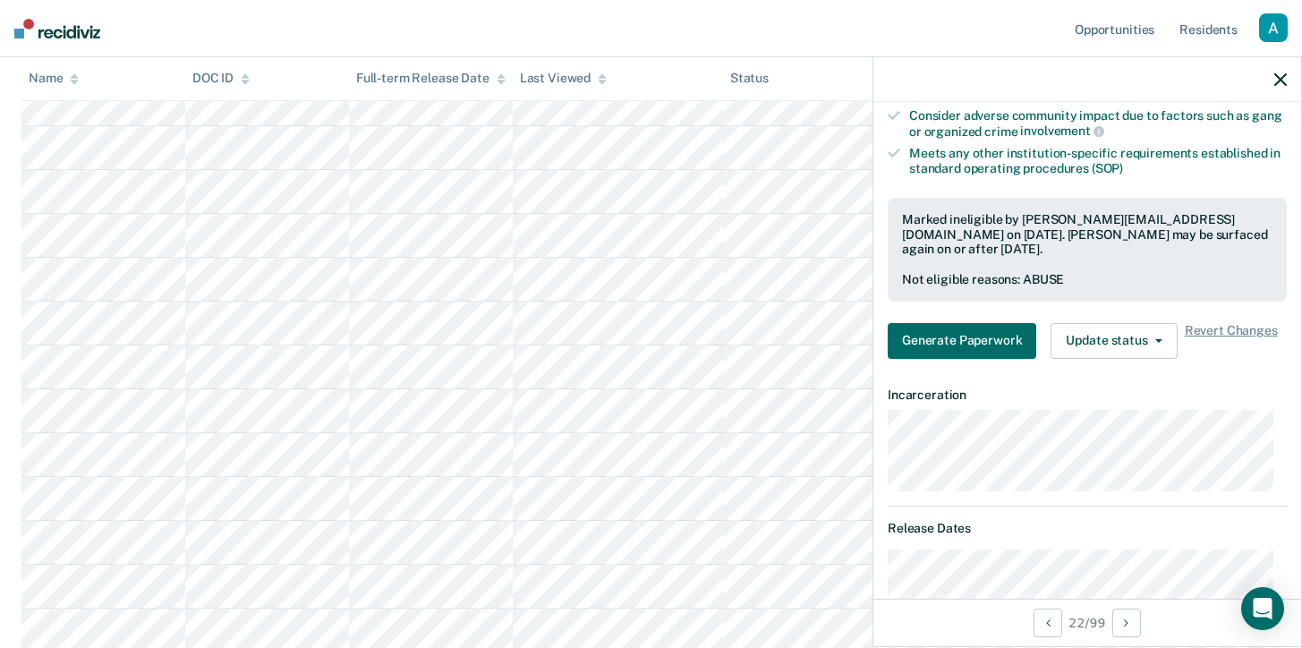
click at [1211, 395] on dl "Incarceration" at bounding box center [1086, 439] width 399 height 104
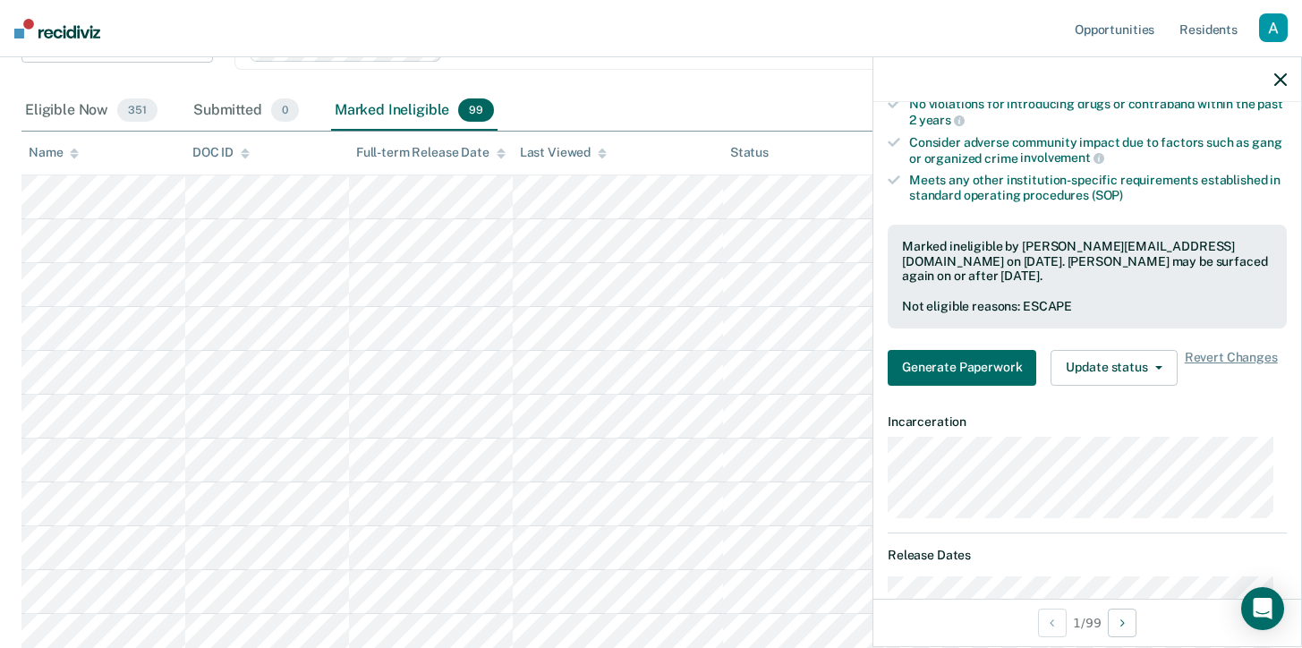
scroll to position [547, 0]
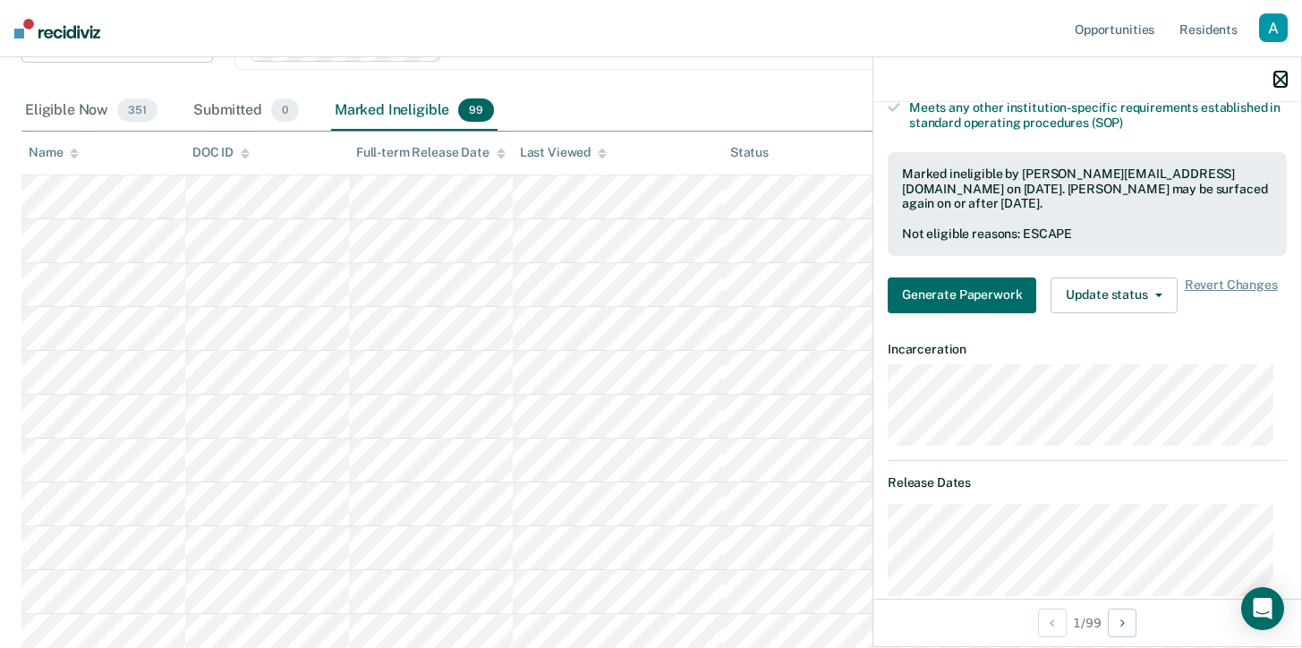
click at [1278, 83] on icon "button" at bounding box center [1280, 79] width 13 height 13
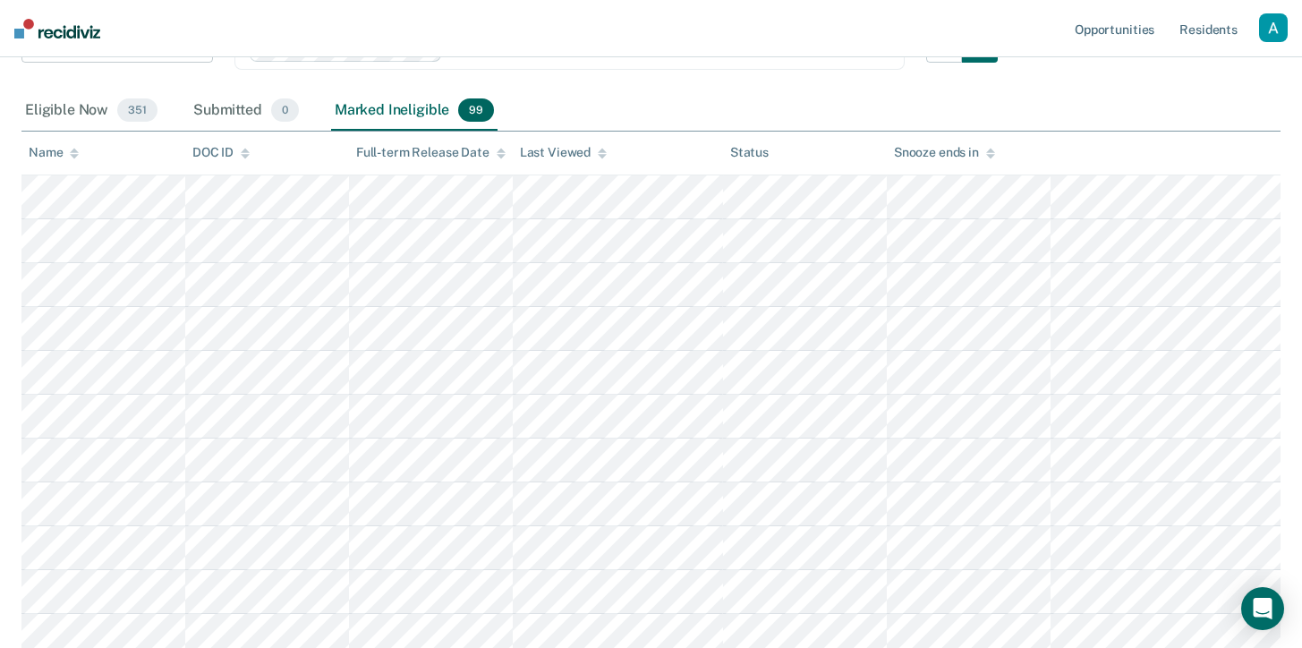
scroll to position [0, 0]
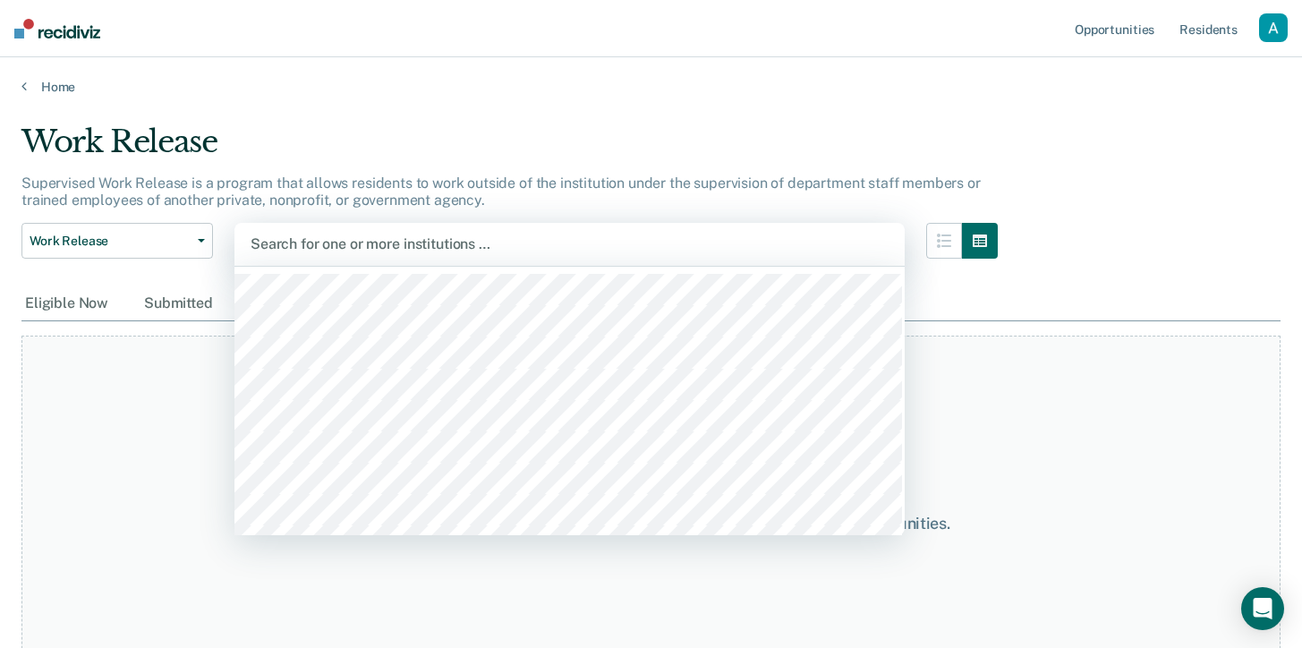
click at [438, 240] on div at bounding box center [569, 243] width 638 height 21
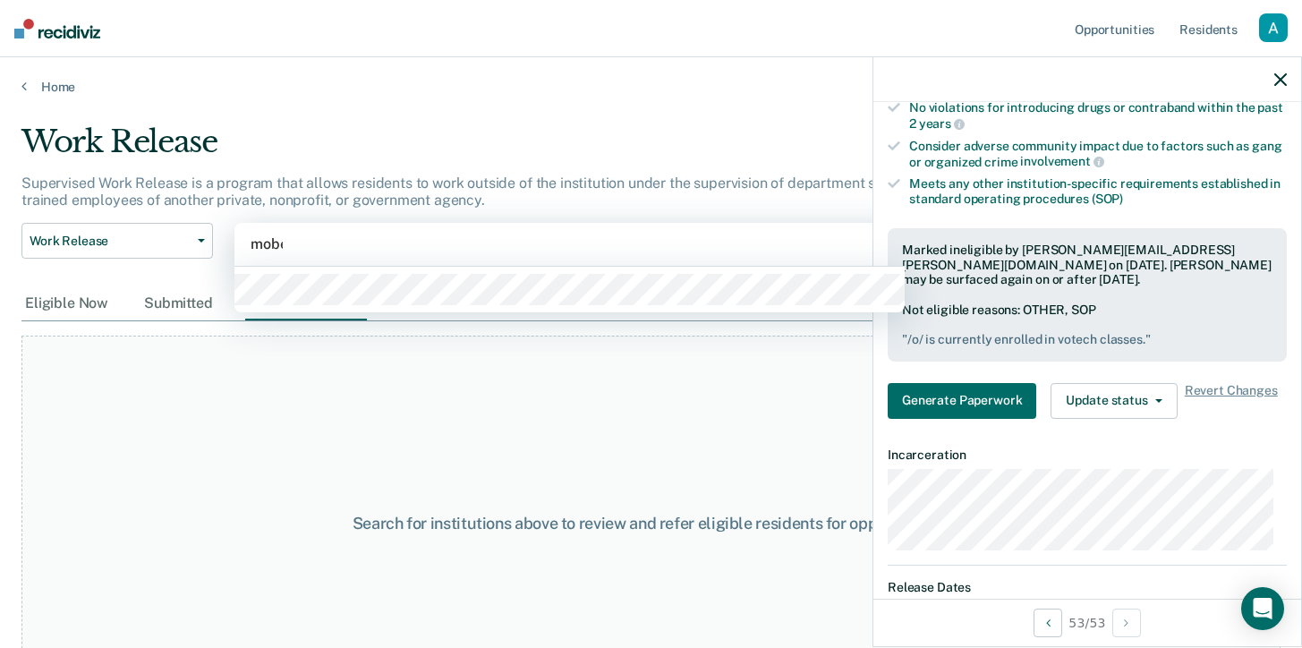
type input "mober"
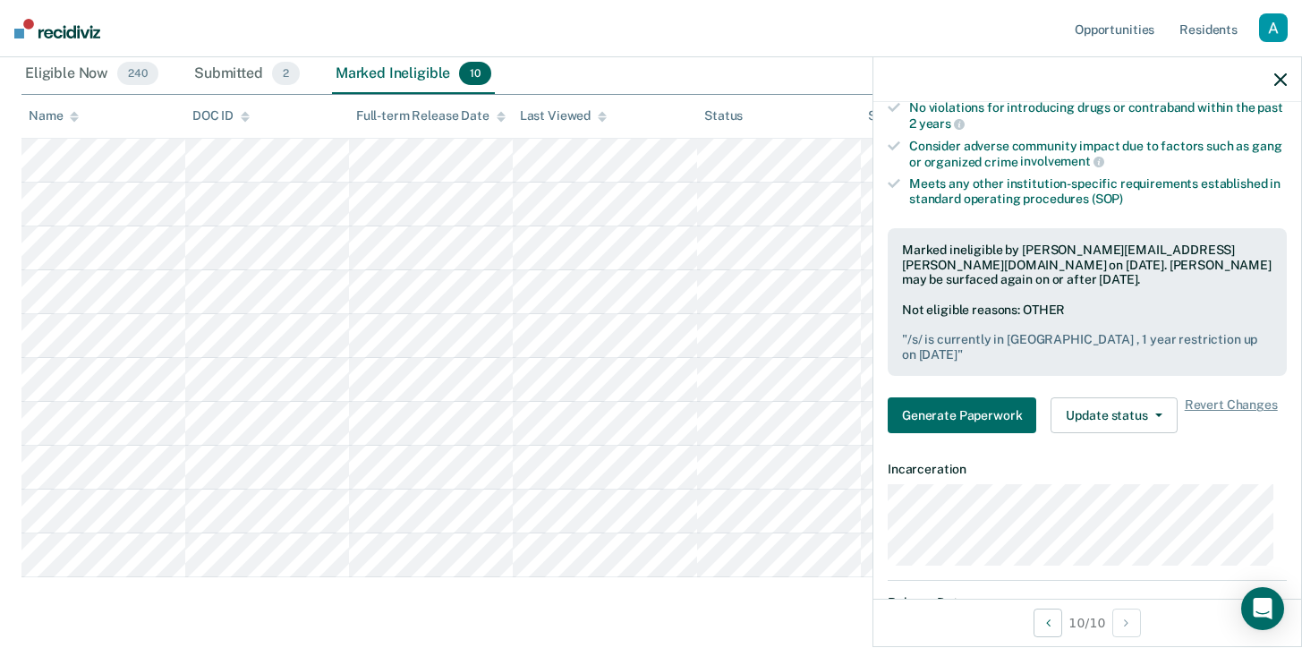
scroll to position [204, 0]
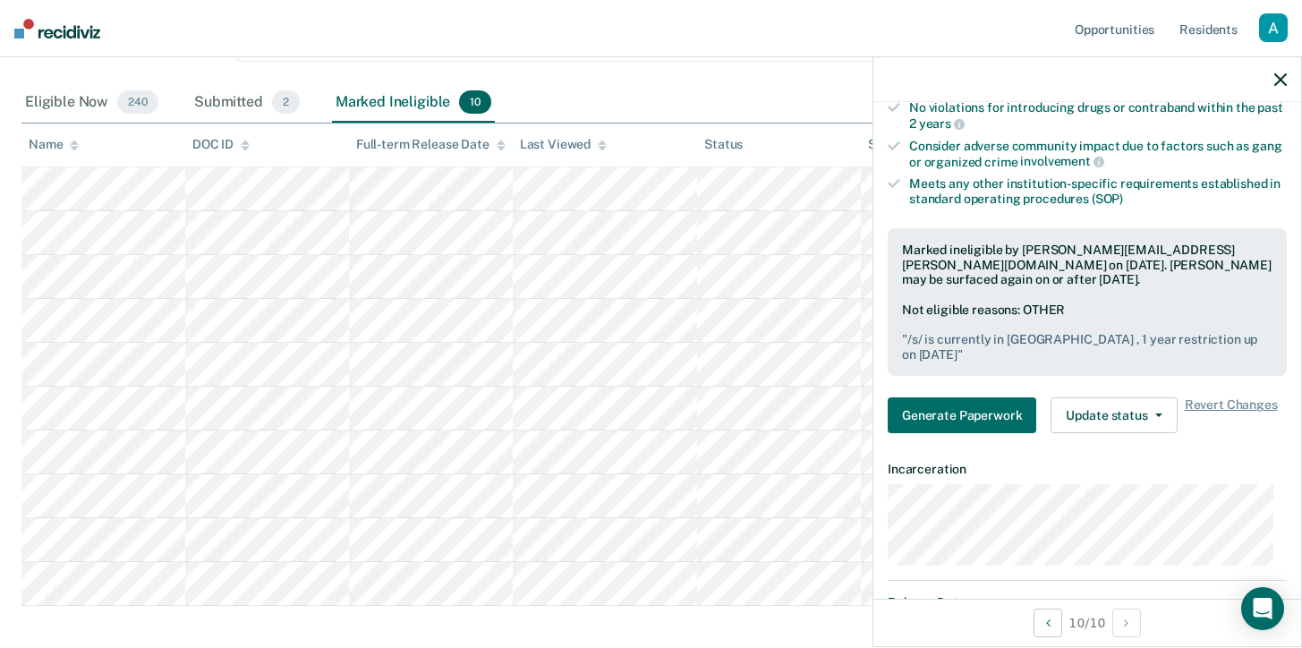
click at [252, 114] on div "Submitted 2" at bounding box center [247, 102] width 113 height 39
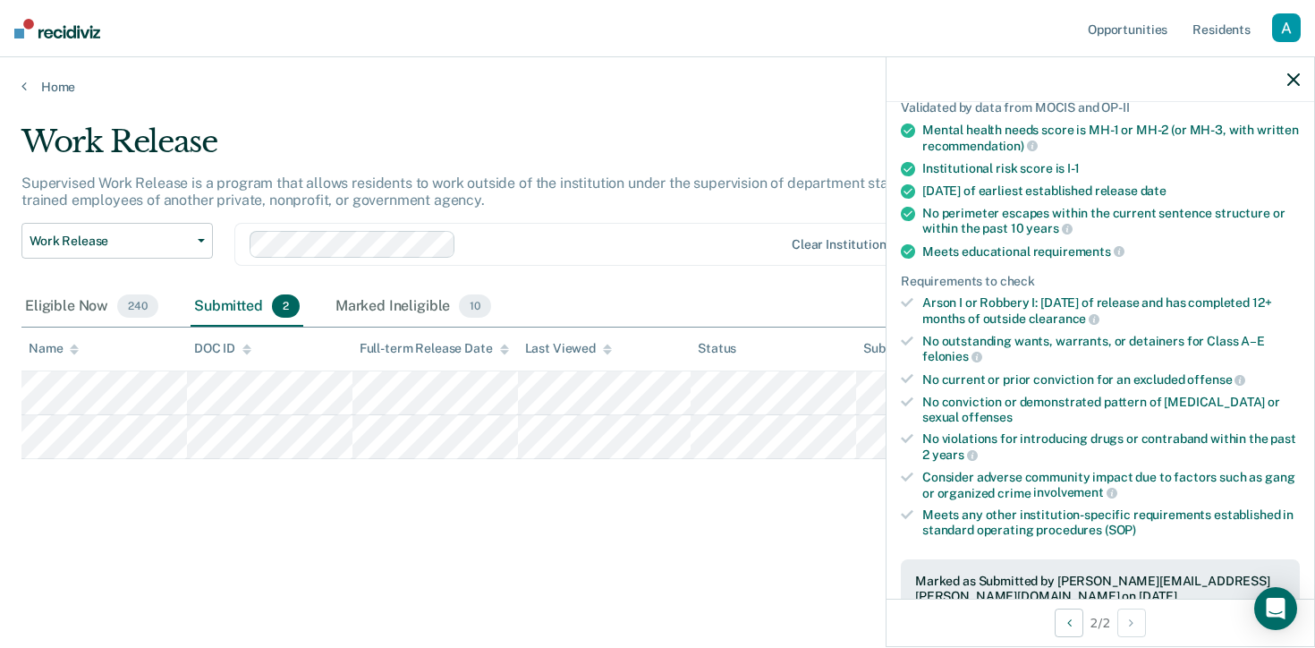
scroll to position [0, 0]
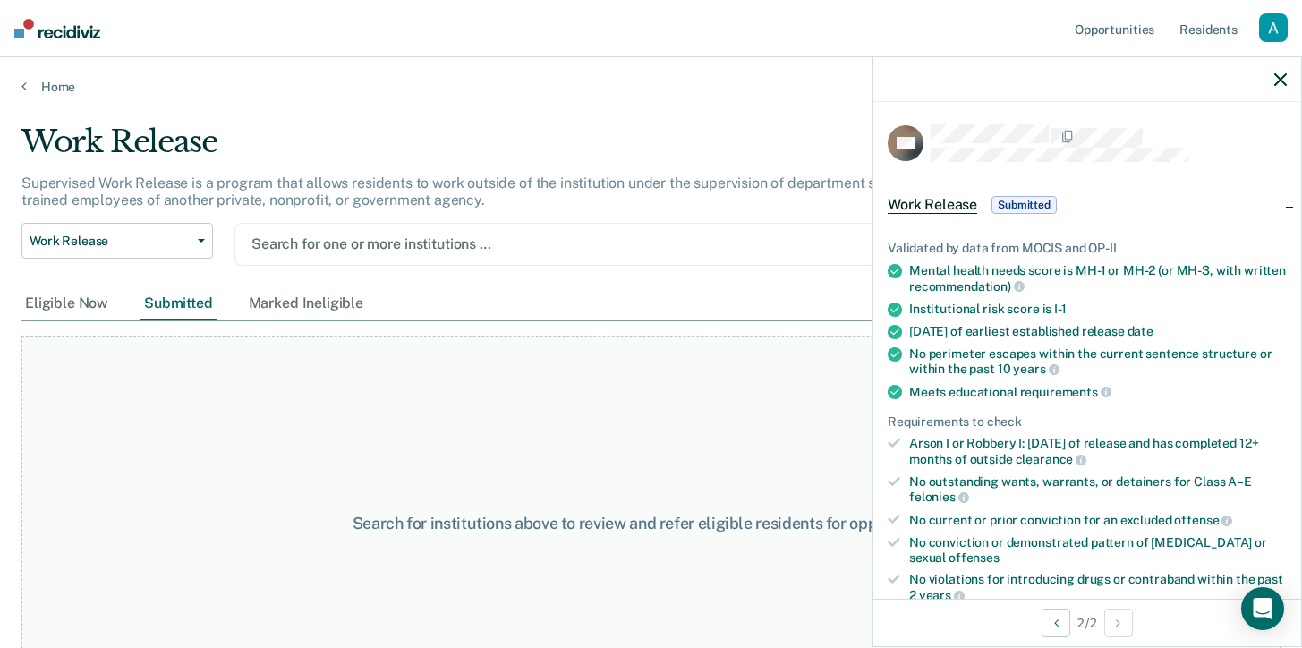
click at [433, 245] on div at bounding box center [569, 243] width 636 height 21
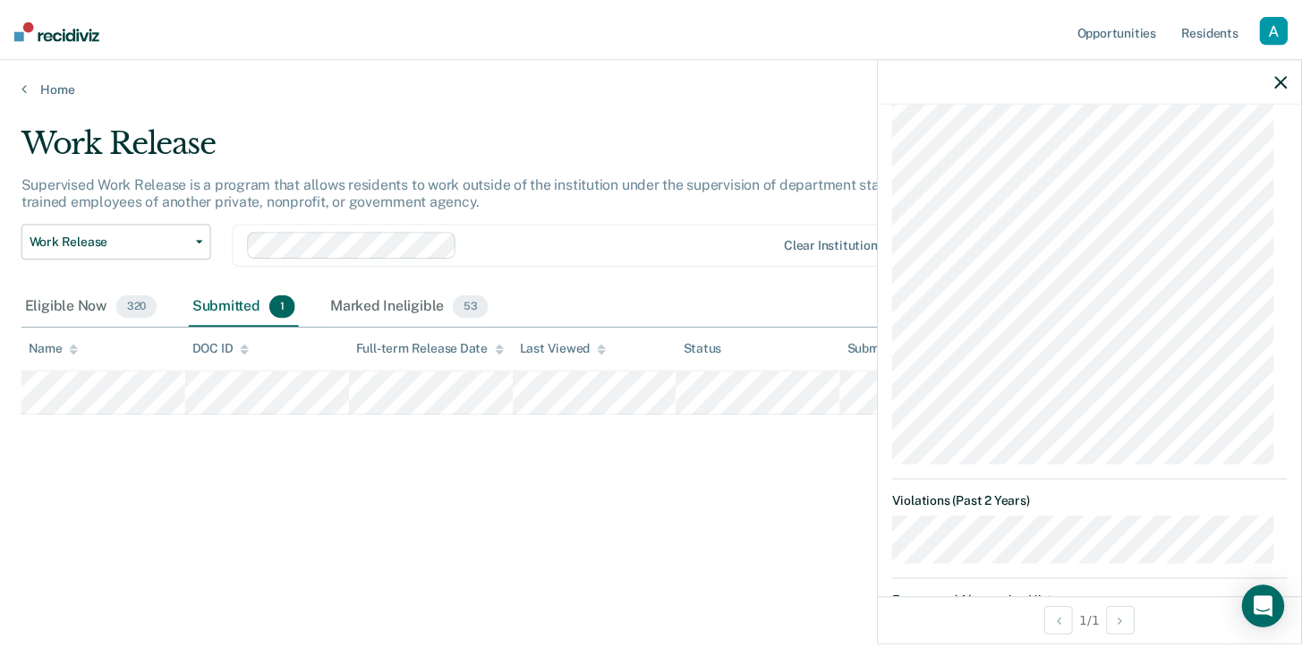
scroll to position [2827, 0]
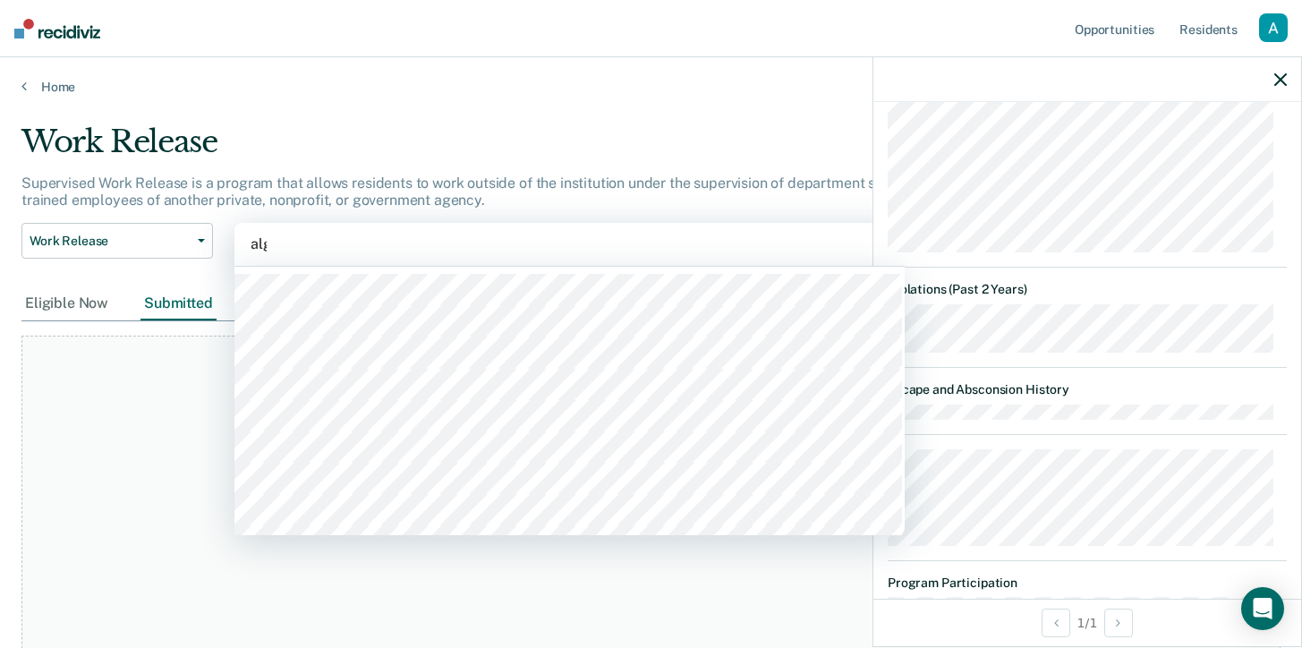
type input "algo"
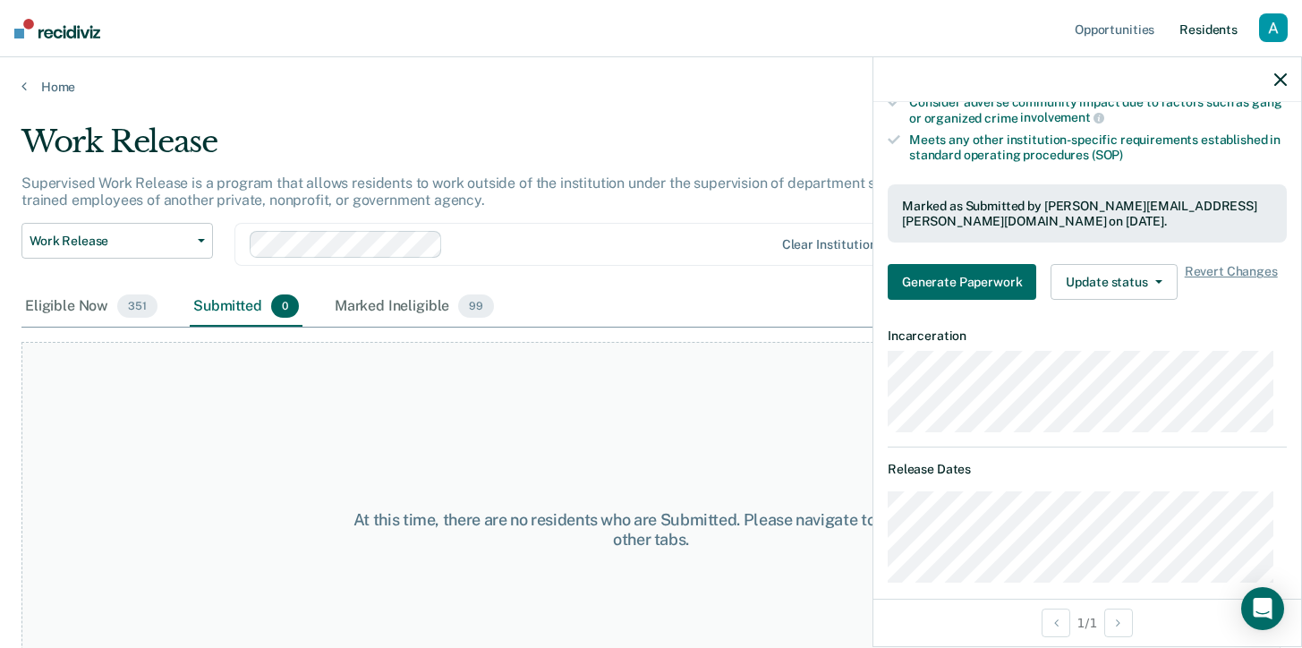
scroll to position [0, 0]
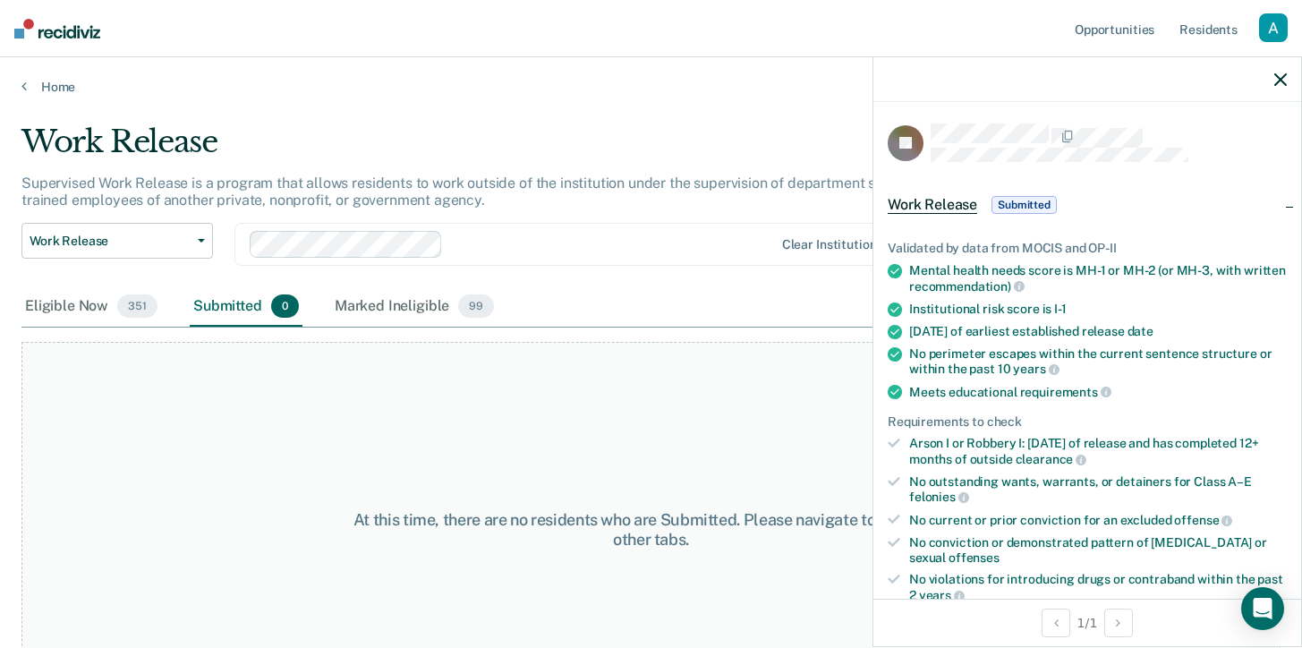
click at [1273, 78] on div at bounding box center [1087, 79] width 428 height 45
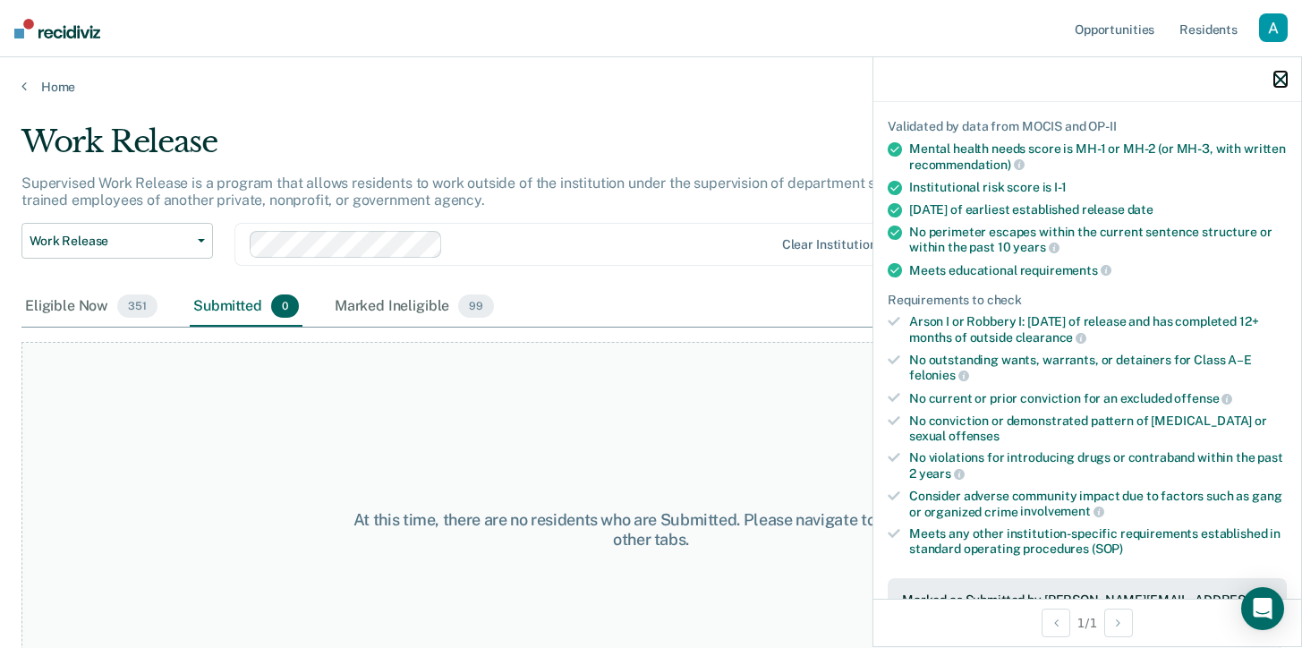
click at [1286, 77] on icon "button" at bounding box center [1280, 79] width 13 height 13
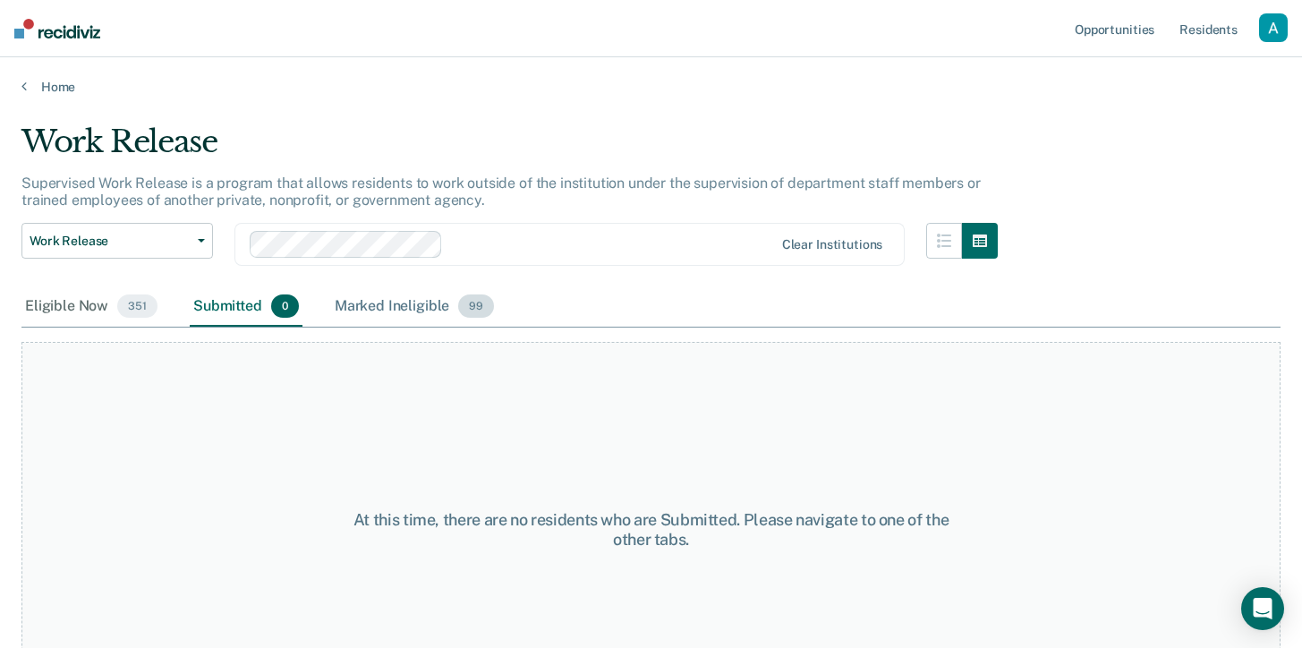
click at [458, 293] on div "Marked Ineligible 99" at bounding box center [414, 306] width 166 height 39
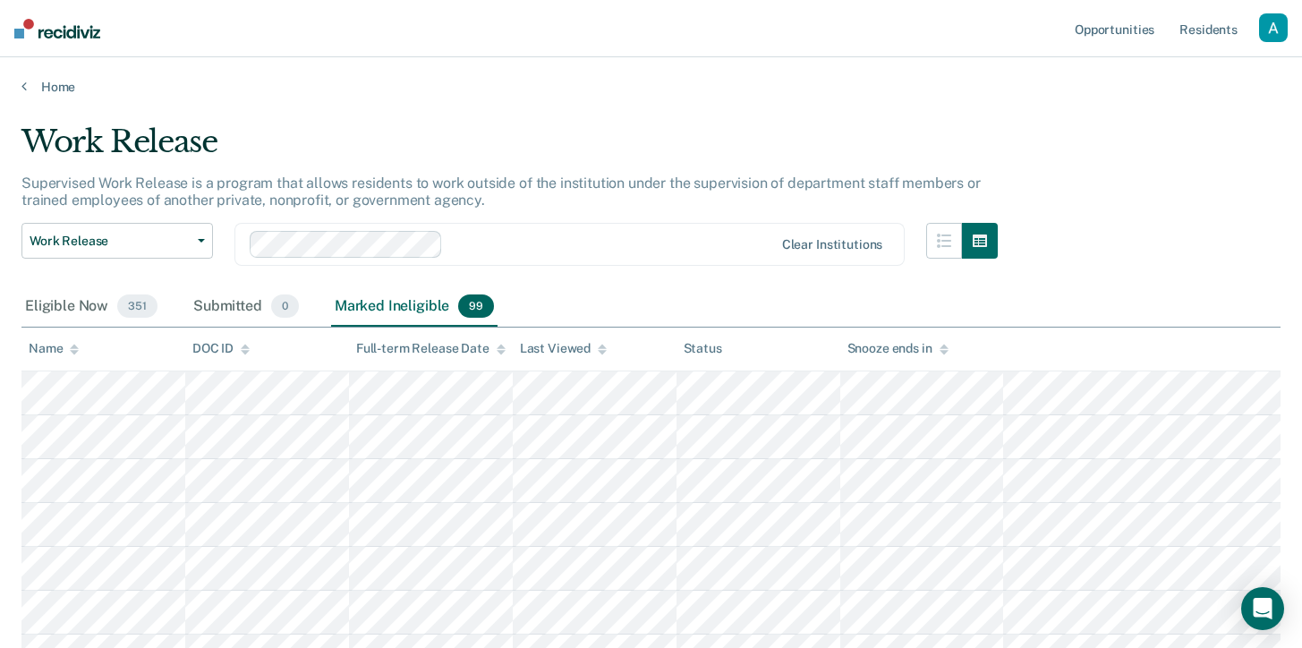
click at [380, 306] on div "Marked Ineligible 99" at bounding box center [414, 306] width 166 height 39
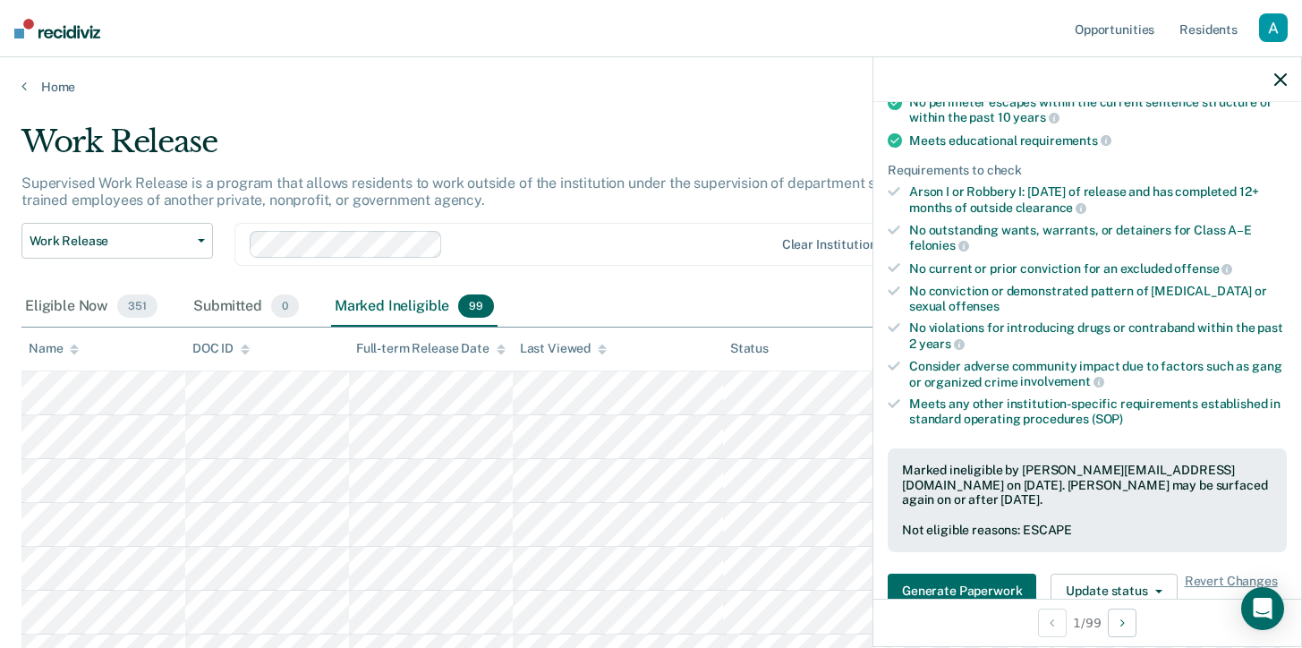
scroll to position [259, 0]
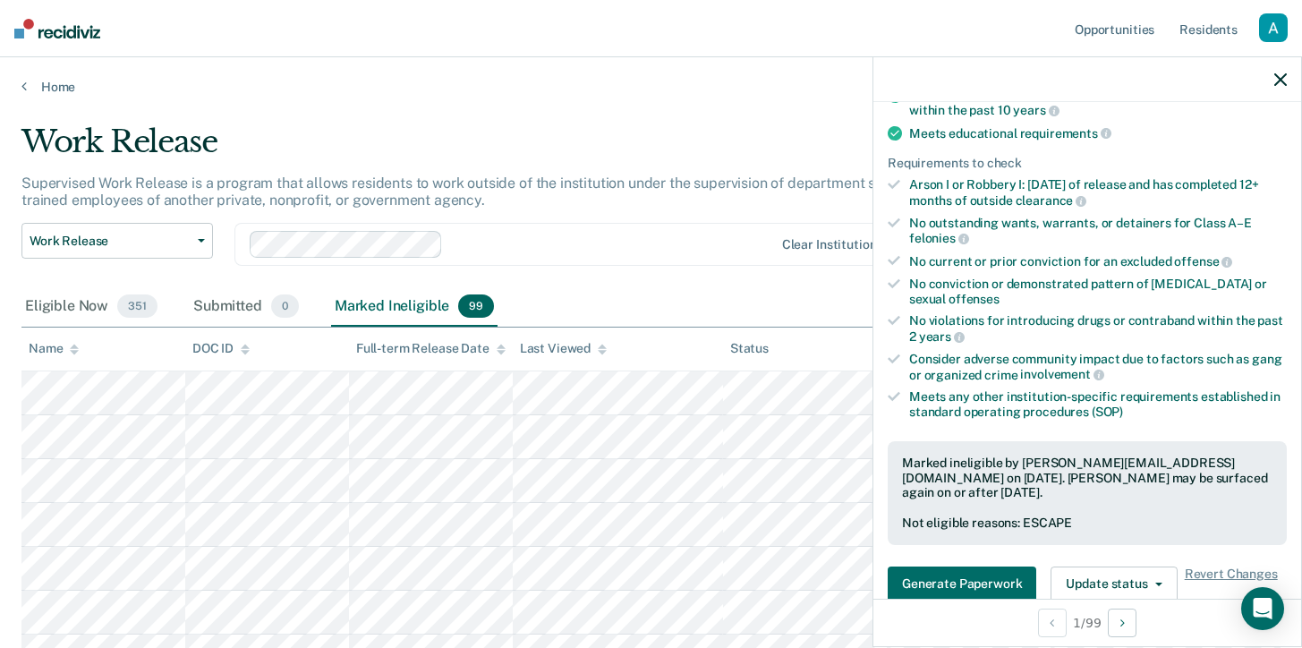
click at [1102, 284] on div "No conviction or demonstrated pattern of child abuse or sexual offenses" at bounding box center [1098, 291] width 378 height 30
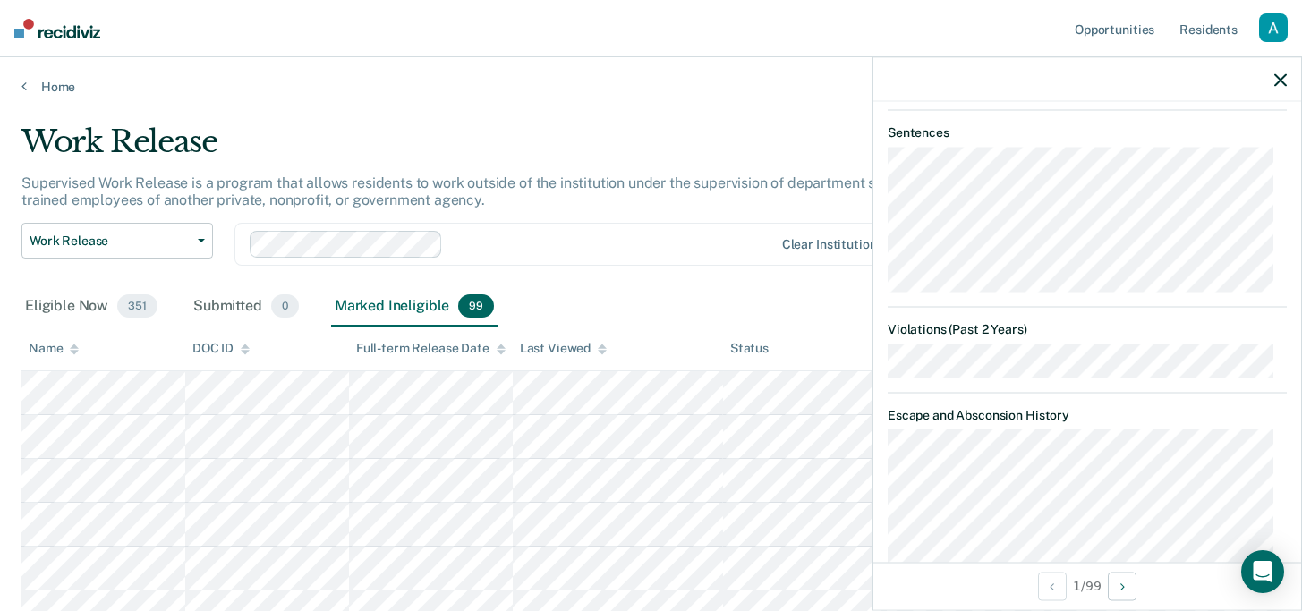
scroll to position [1090, 0]
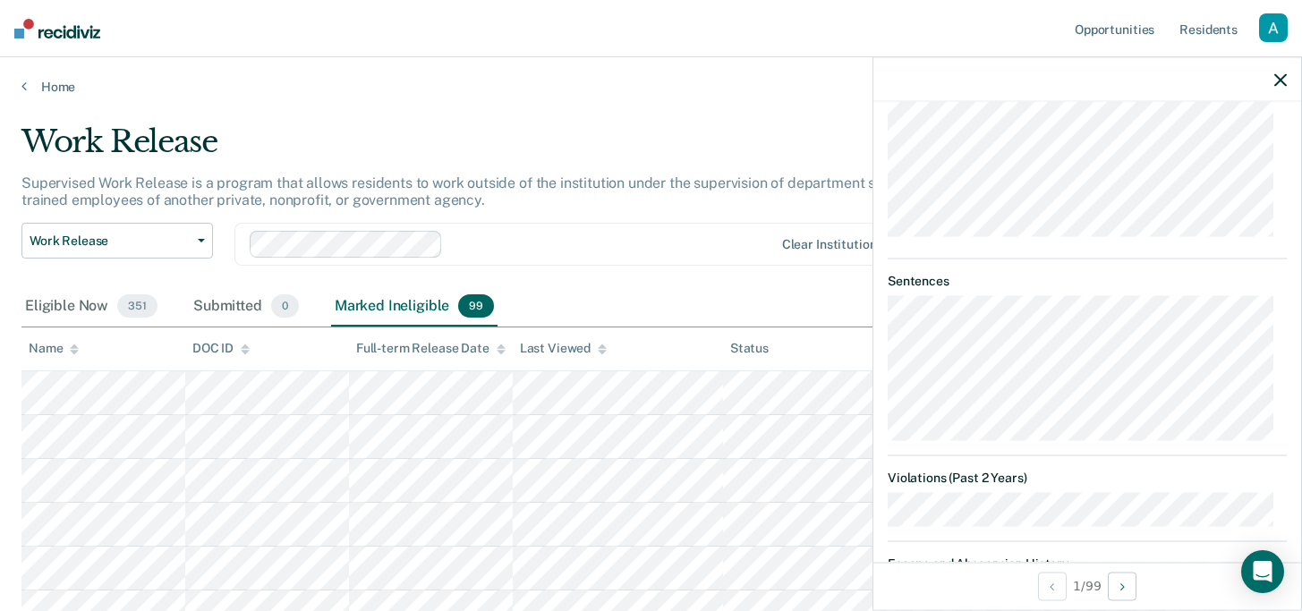
drag, startPoint x: 1093, startPoint y: 509, endPoint x: 1072, endPoint y: 565, distance: 60.3
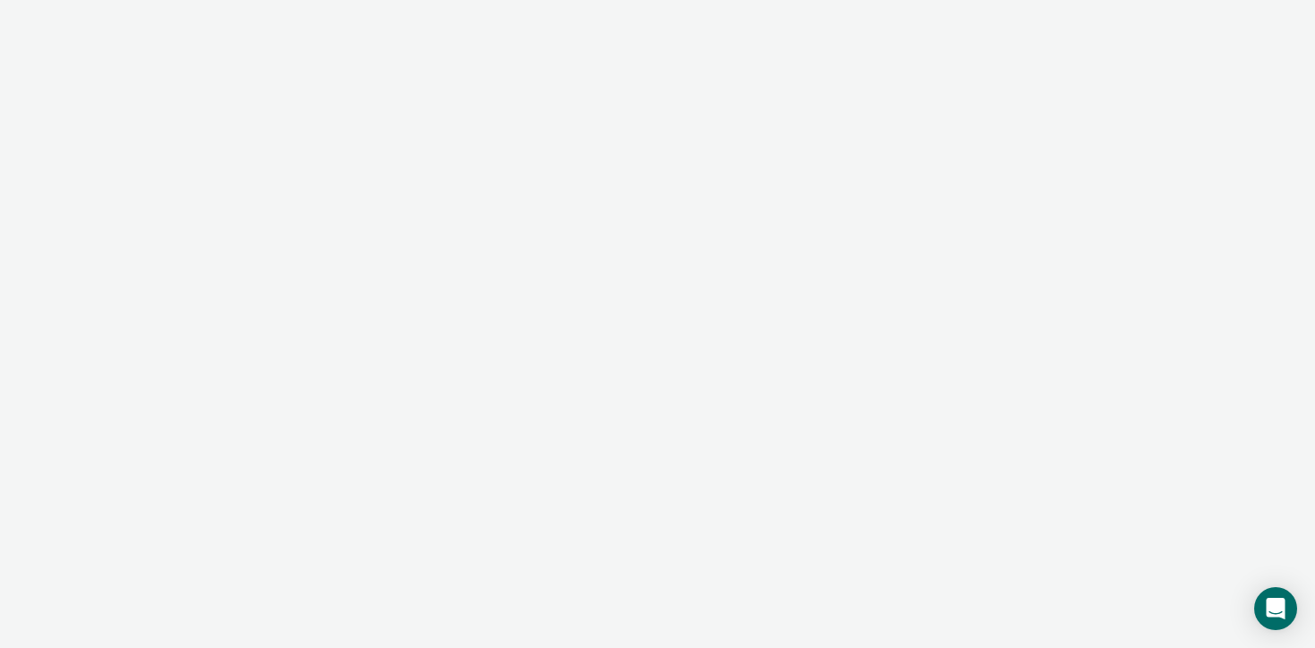
click at [548, 211] on div at bounding box center [657, 324] width 1315 height 648
